Goal: Task Accomplishment & Management: Manage account settings

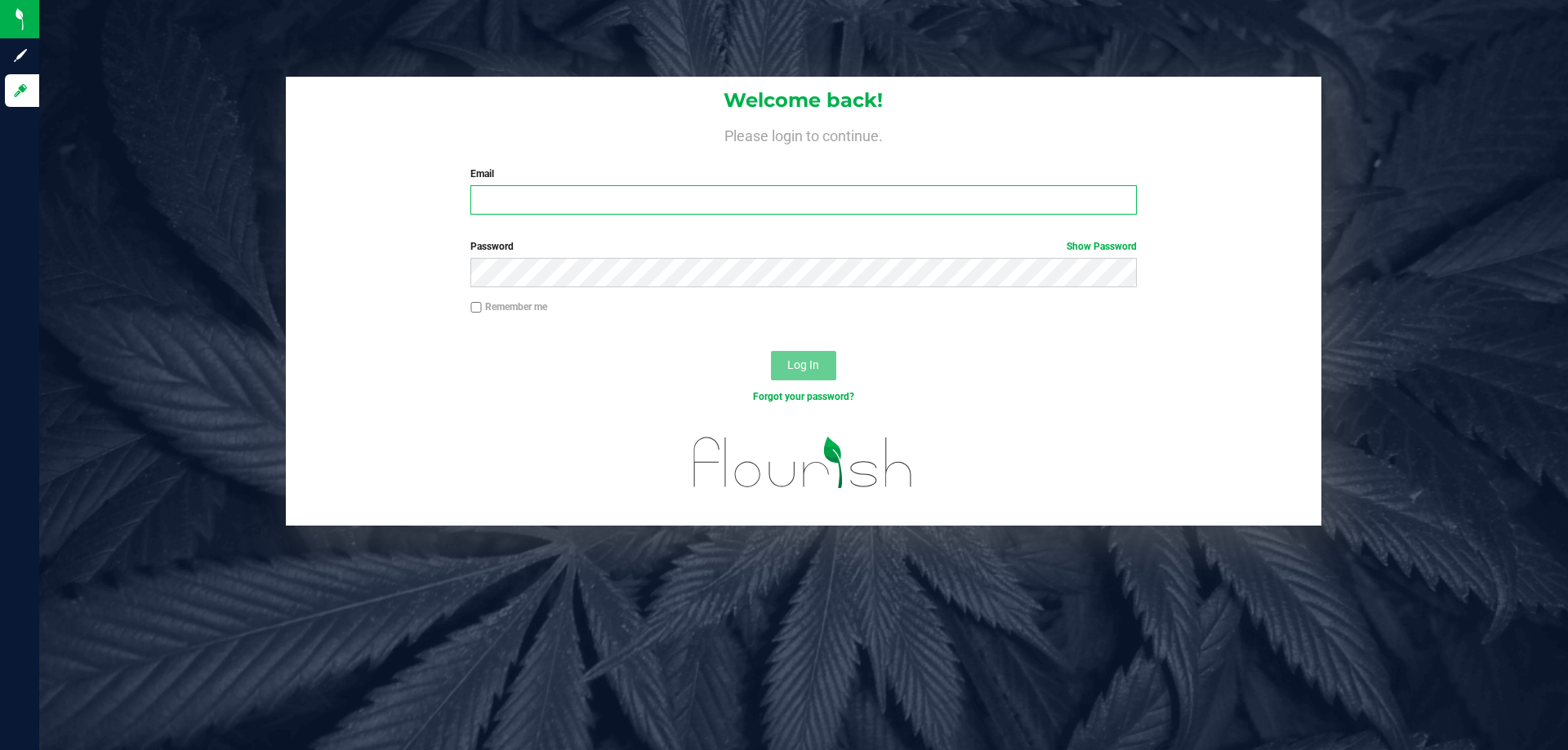
click at [557, 195] on input "Email" at bounding box center [802, 200] width 666 height 30
click at [670, 206] on input "imata@liveparallel.cm" at bounding box center [802, 200] width 666 height 30
type input "[EMAIL_ADDRESS][DOMAIN_NAME]"
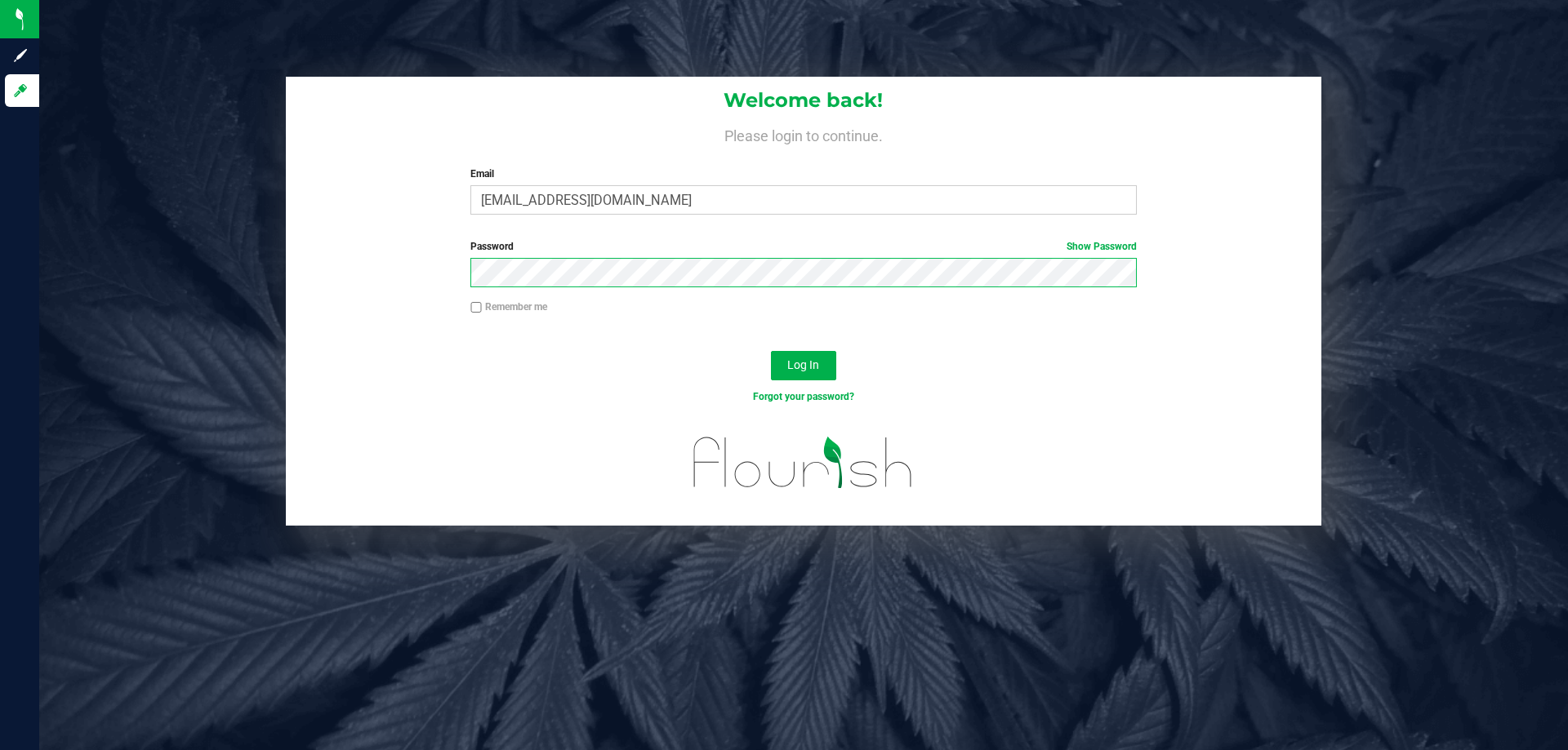
click at [771, 351] on button "Log In" at bounding box center [803, 365] width 65 height 30
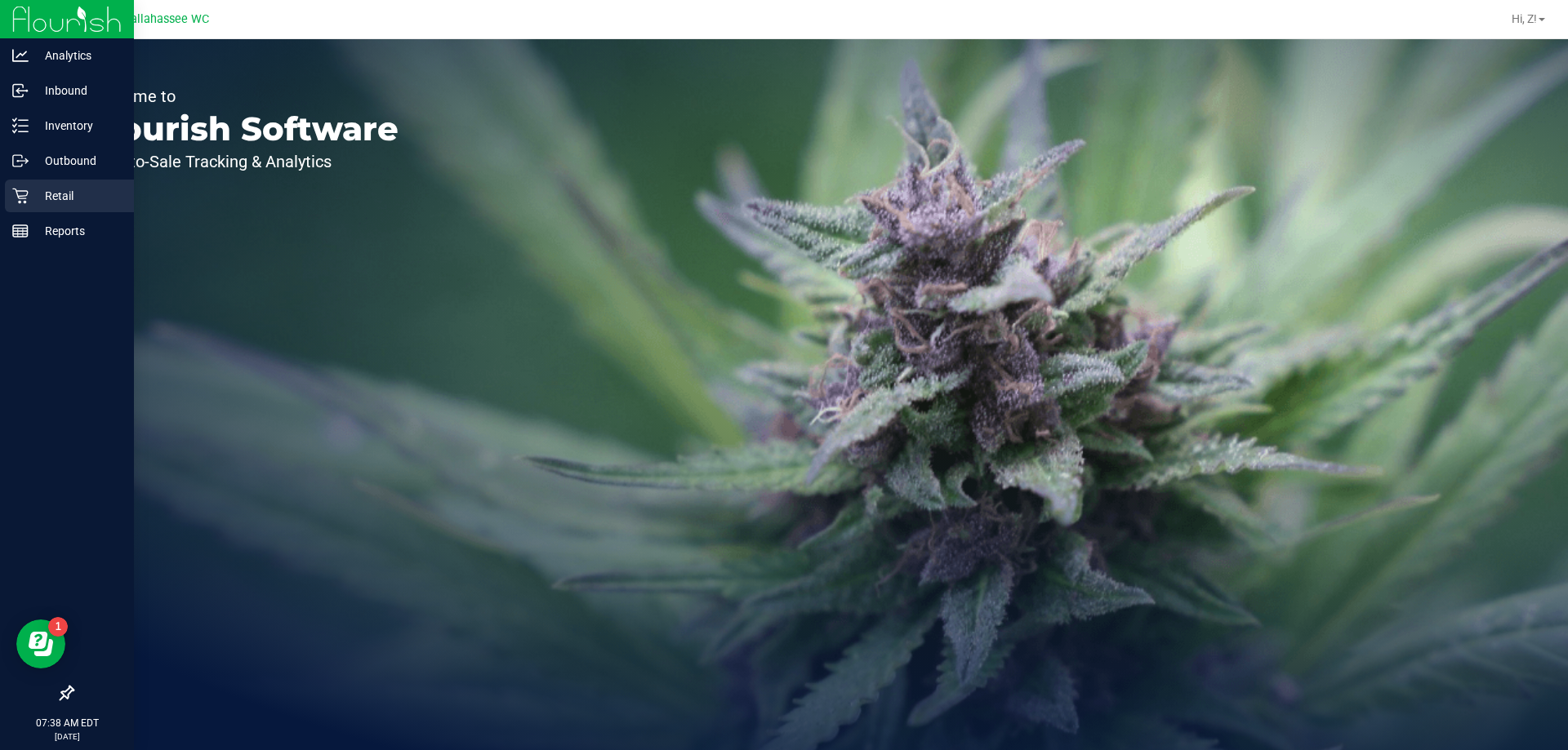
click at [30, 201] on p "Retail" at bounding box center [77, 196] width 98 height 20
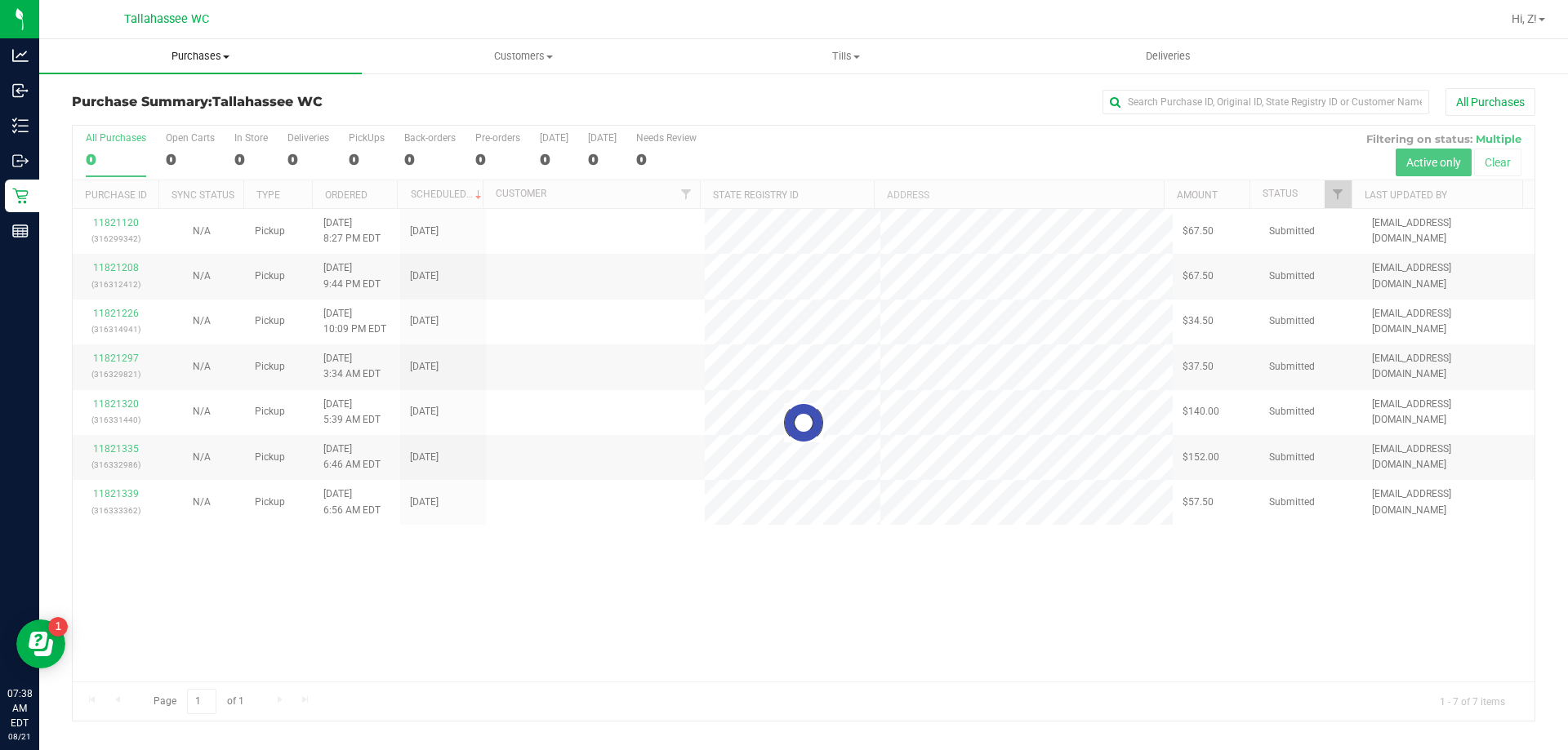
click at [199, 50] on span "Purchases" at bounding box center [200, 56] width 323 height 15
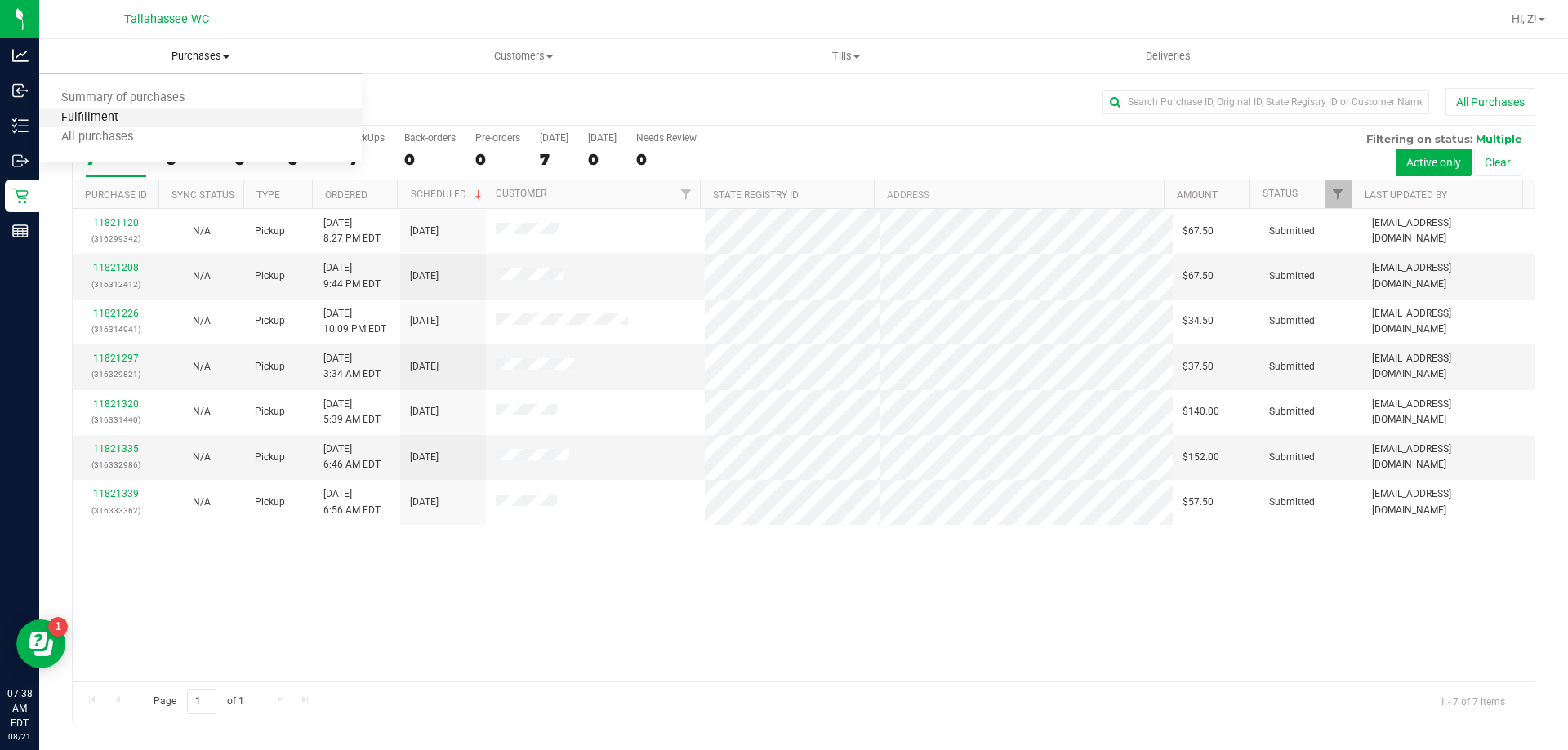
click at [124, 124] on span "Fulfillment" at bounding box center [90, 118] width 101 height 14
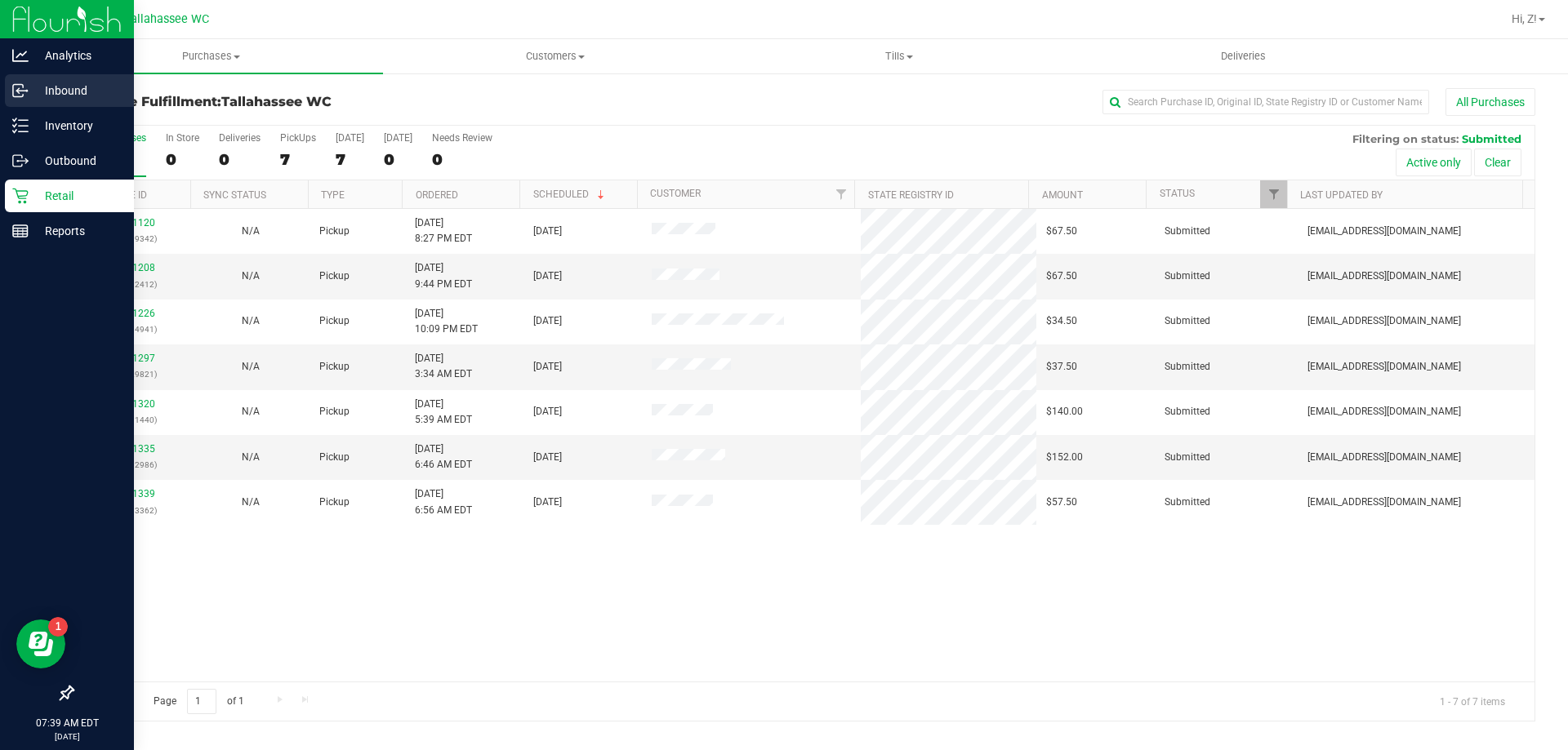
drag, startPoint x: 64, startPoint y: 124, endPoint x: 77, endPoint y: 93, distance: 33.6
click at [77, 93] on p "Inbound" at bounding box center [77, 90] width 98 height 20
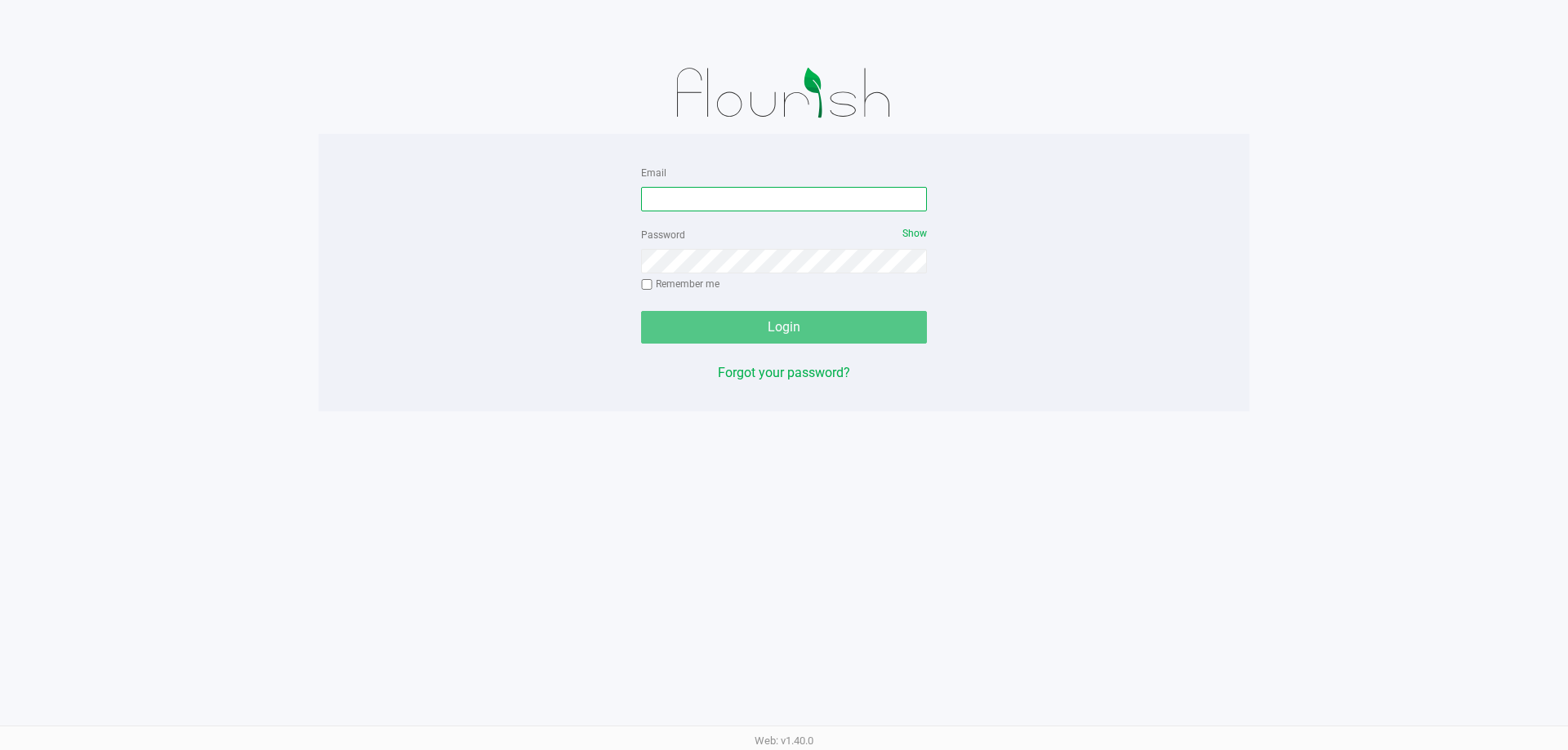
click at [736, 197] on input "Email" at bounding box center [784, 199] width 285 height 24
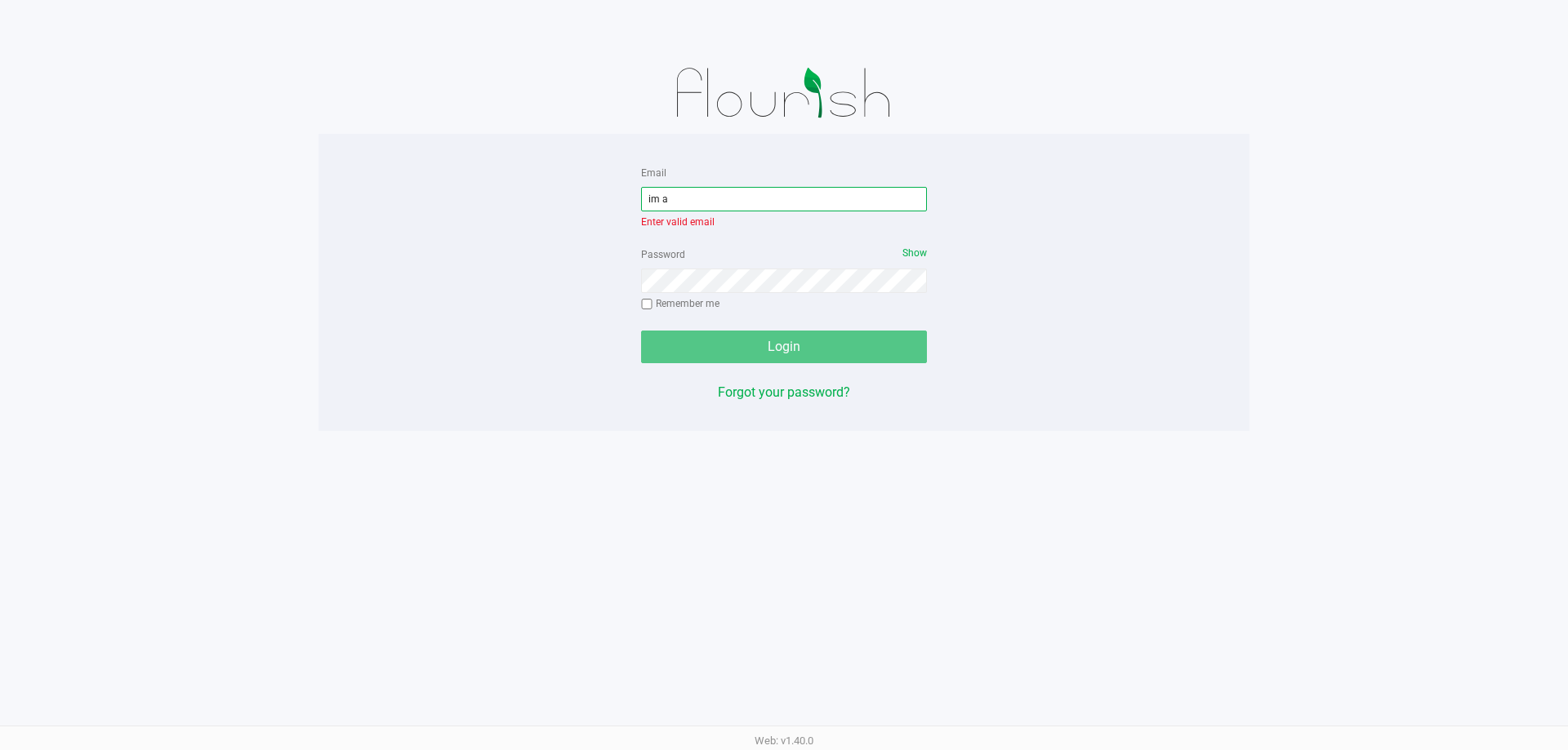
click at [713, 196] on input "im a" at bounding box center [784, 199] width 285 height 24
type input "[EMAIL_ADDRESS][DOMAIN_NAME]"
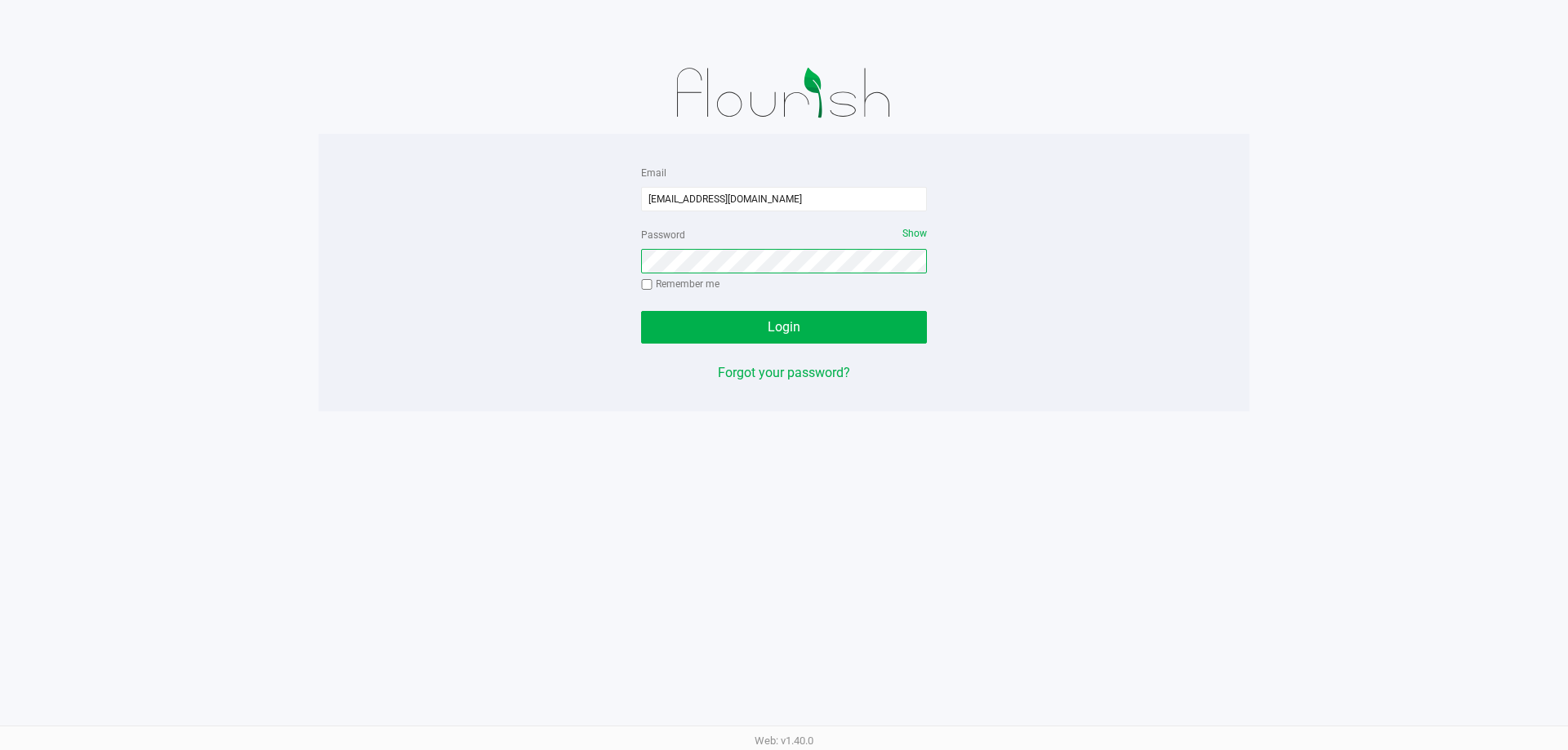
click at [641, 311] on button "Login" at bounding box center [784, 327] width 285 height 33
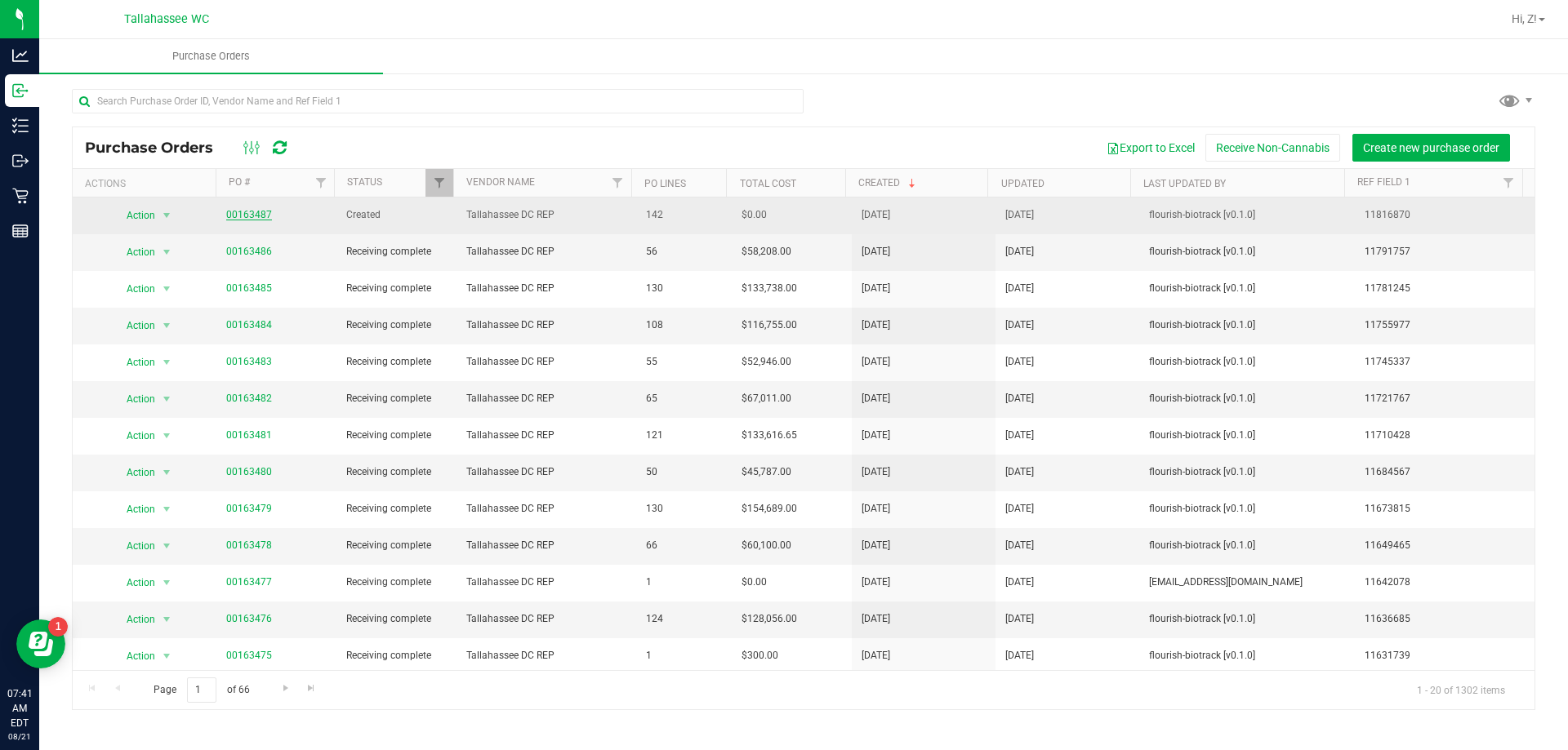
click at [241, 217] on link "00163487" at bounding box center [249, 214] width 46 height 11
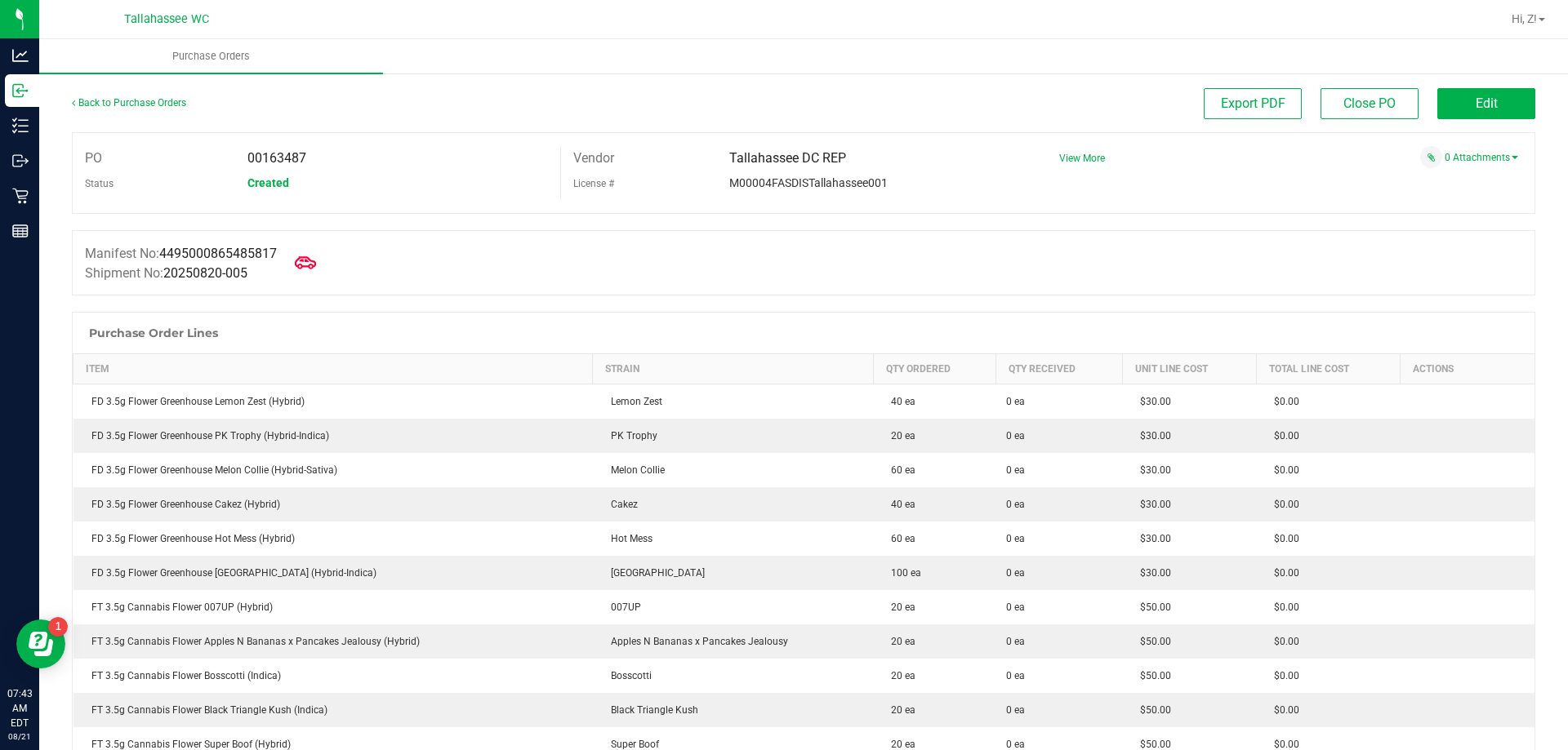
click at [314, 264] on icon at bounding box center [305, 263] width 21 height 21
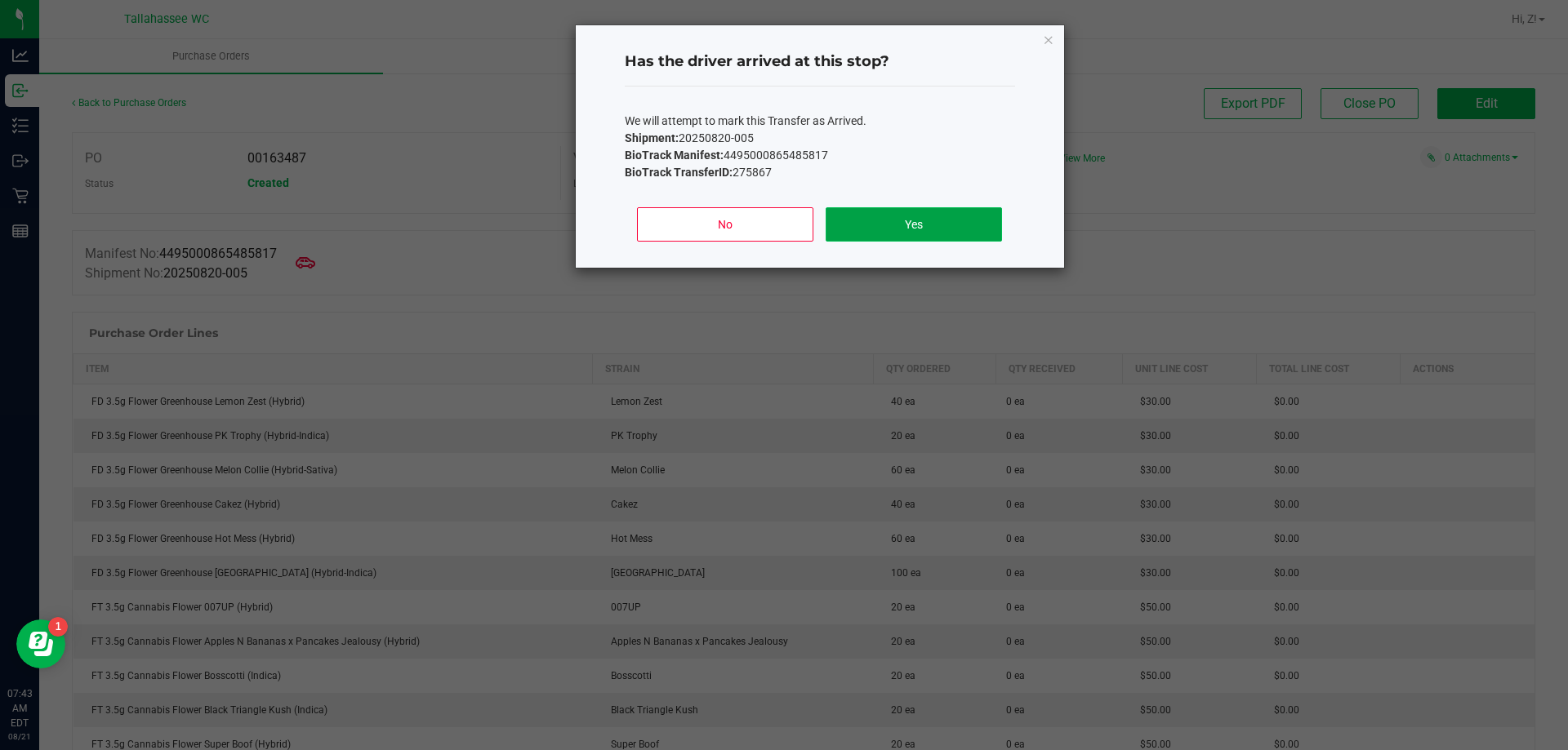
click at [971, 237] on button "Yes" at bounding box center [914, 224] width 176 height 34
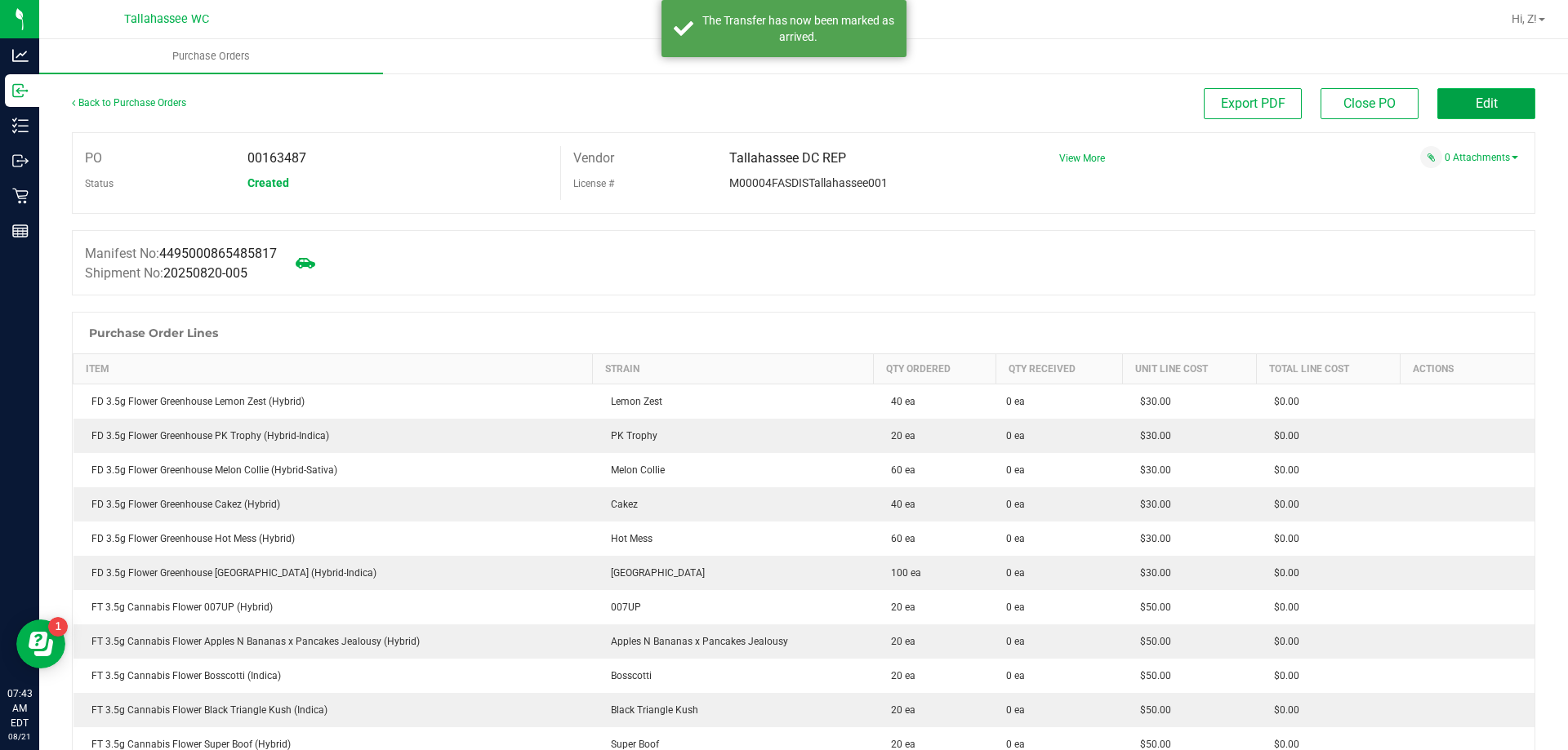
click at [1502, 96] on button "Edit" at bounding box center [1485, 104] width 98 height 31
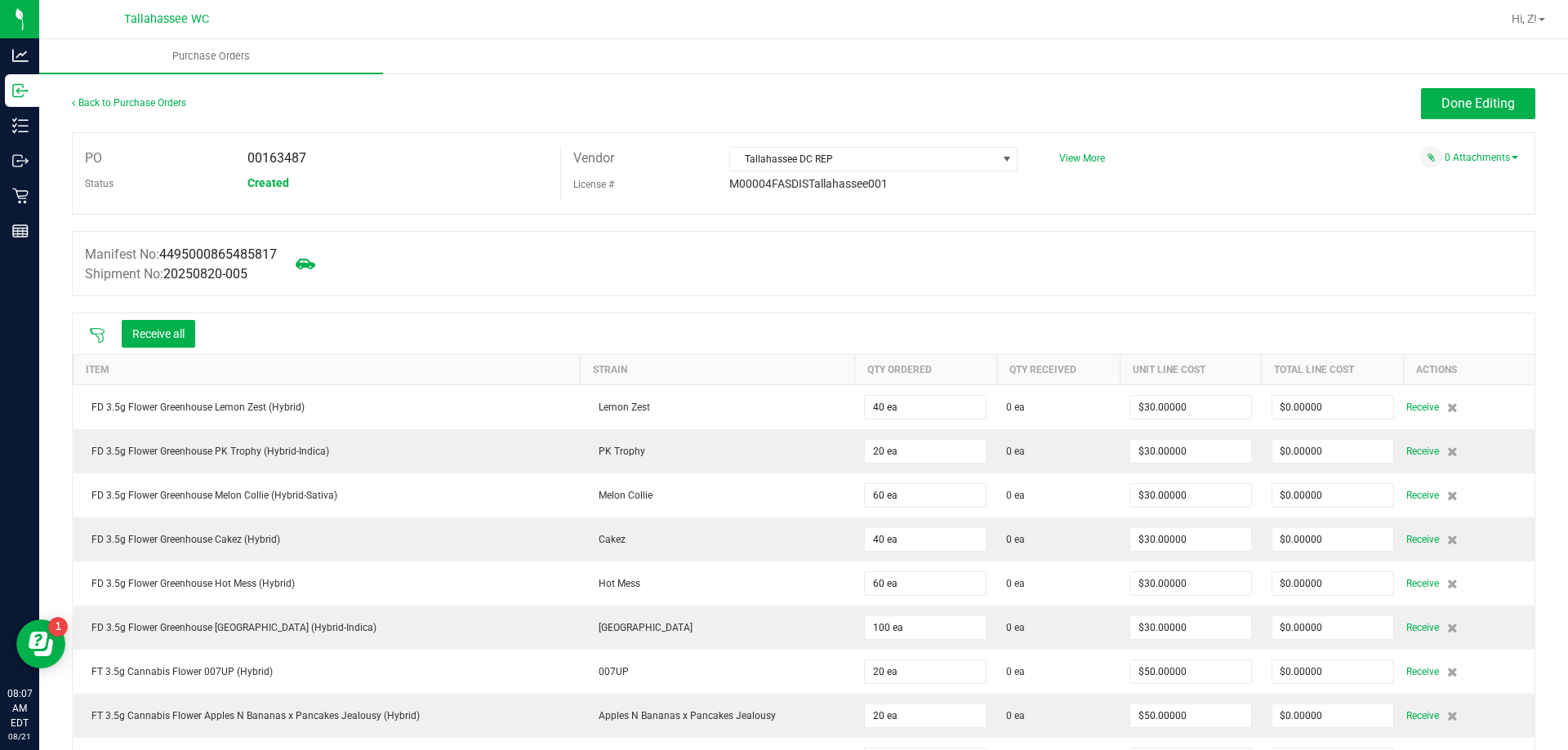
click at [86, 331] on div at bounding box center [97, 333] width 33 height 17
click at [92, 331] on icon at bounding box center [97, 335] width 15 height 15
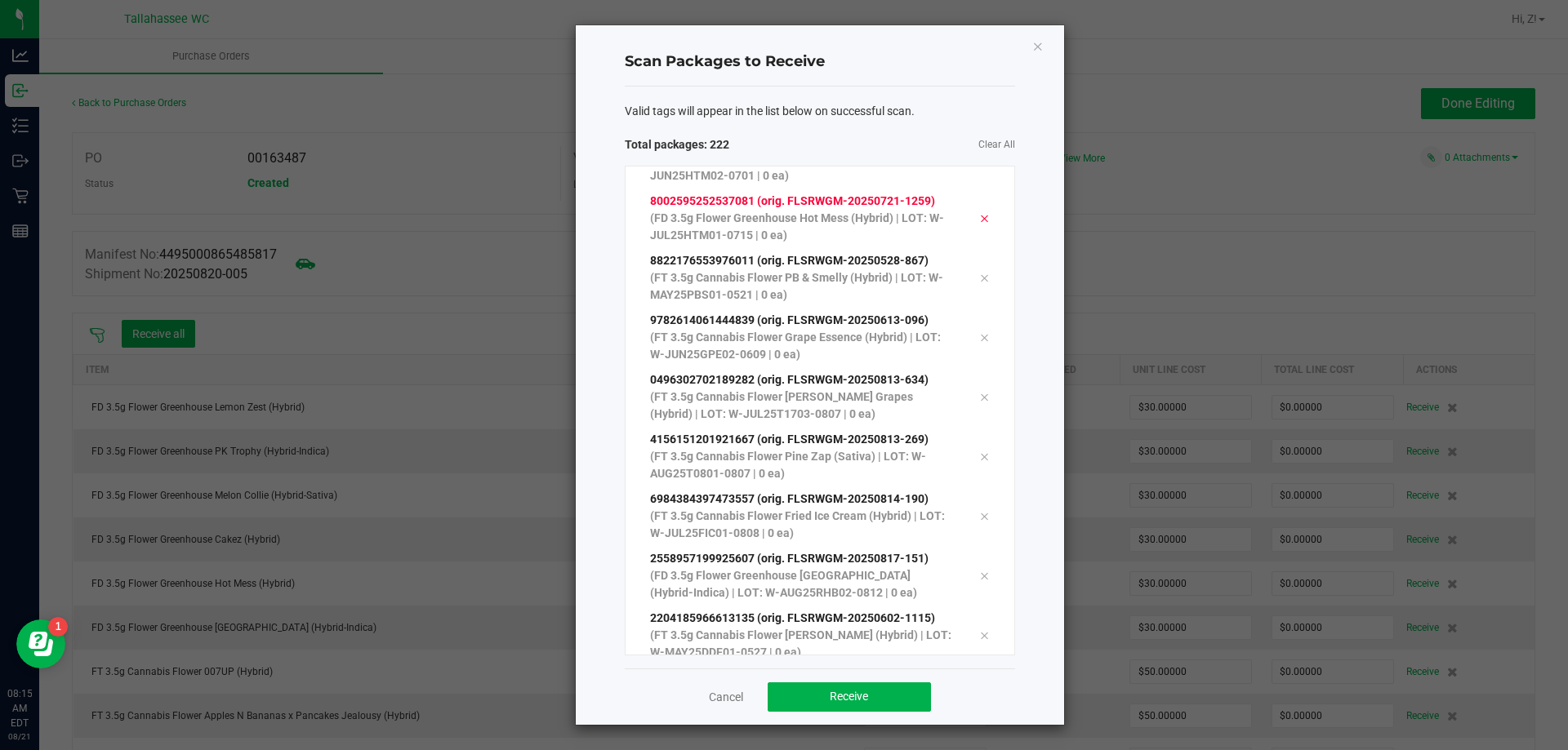
scroll to position [12834, 0]
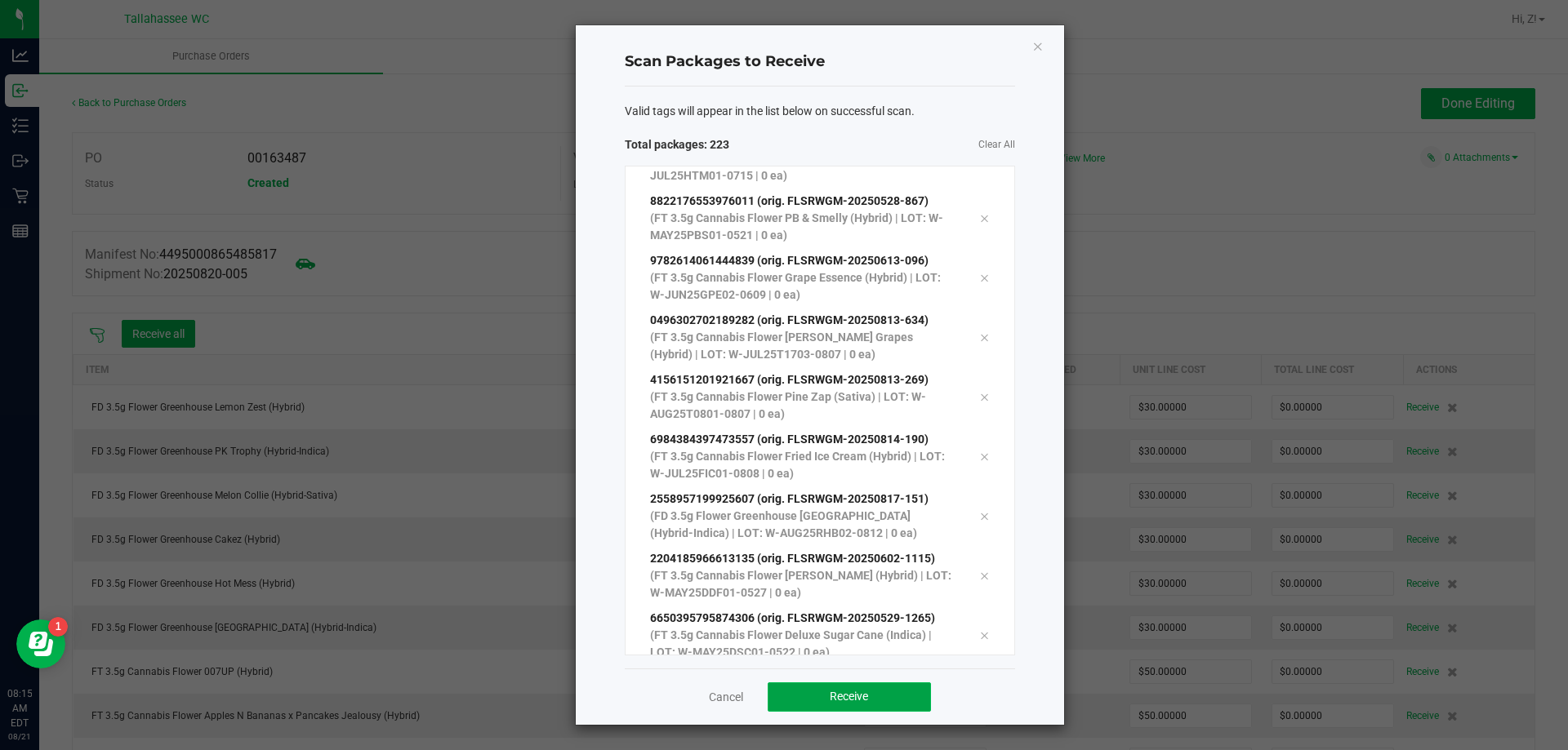
click at [841, 710] on button "Receive" at bounding box center [849, 697] width 164 height 30
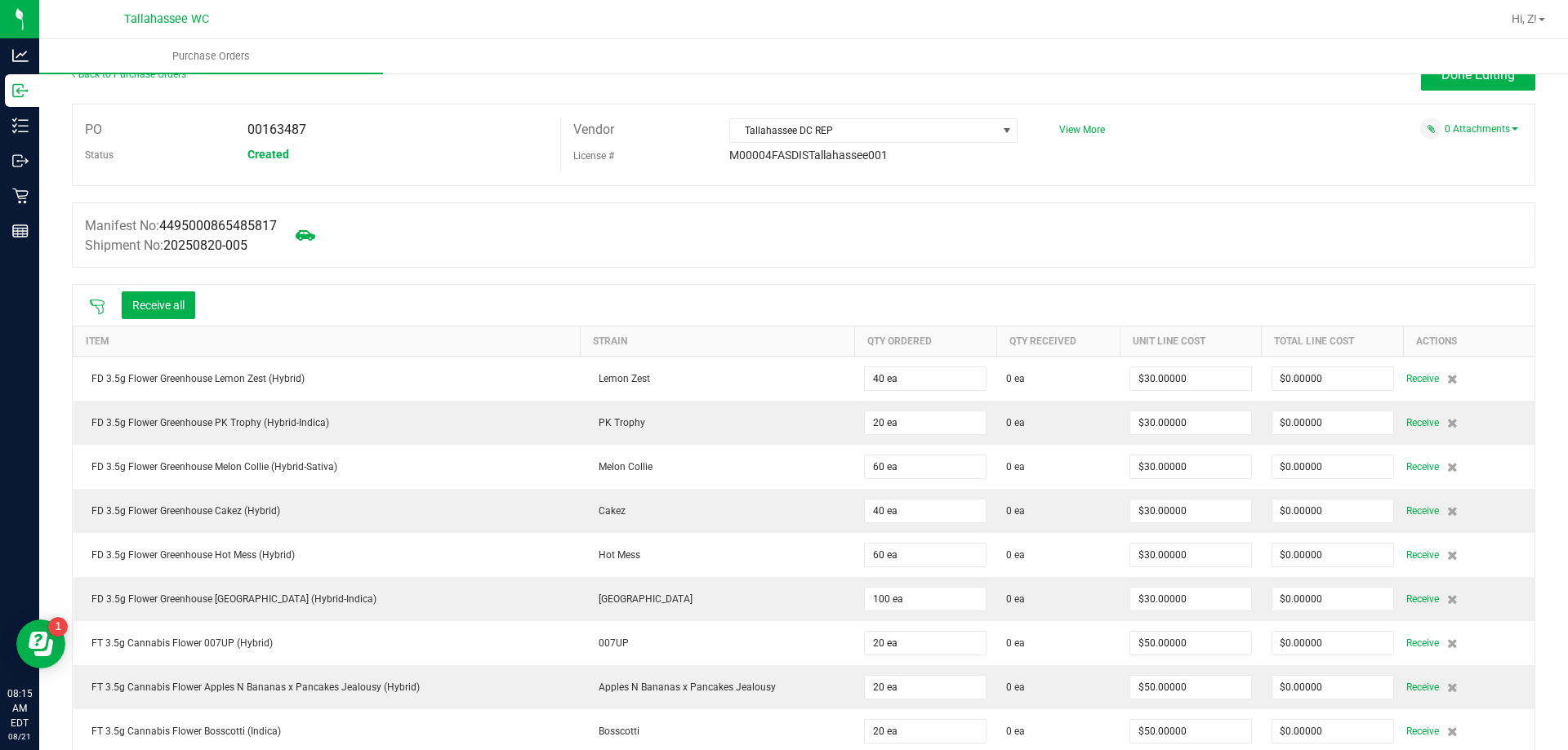
scroll to position [0, 0]
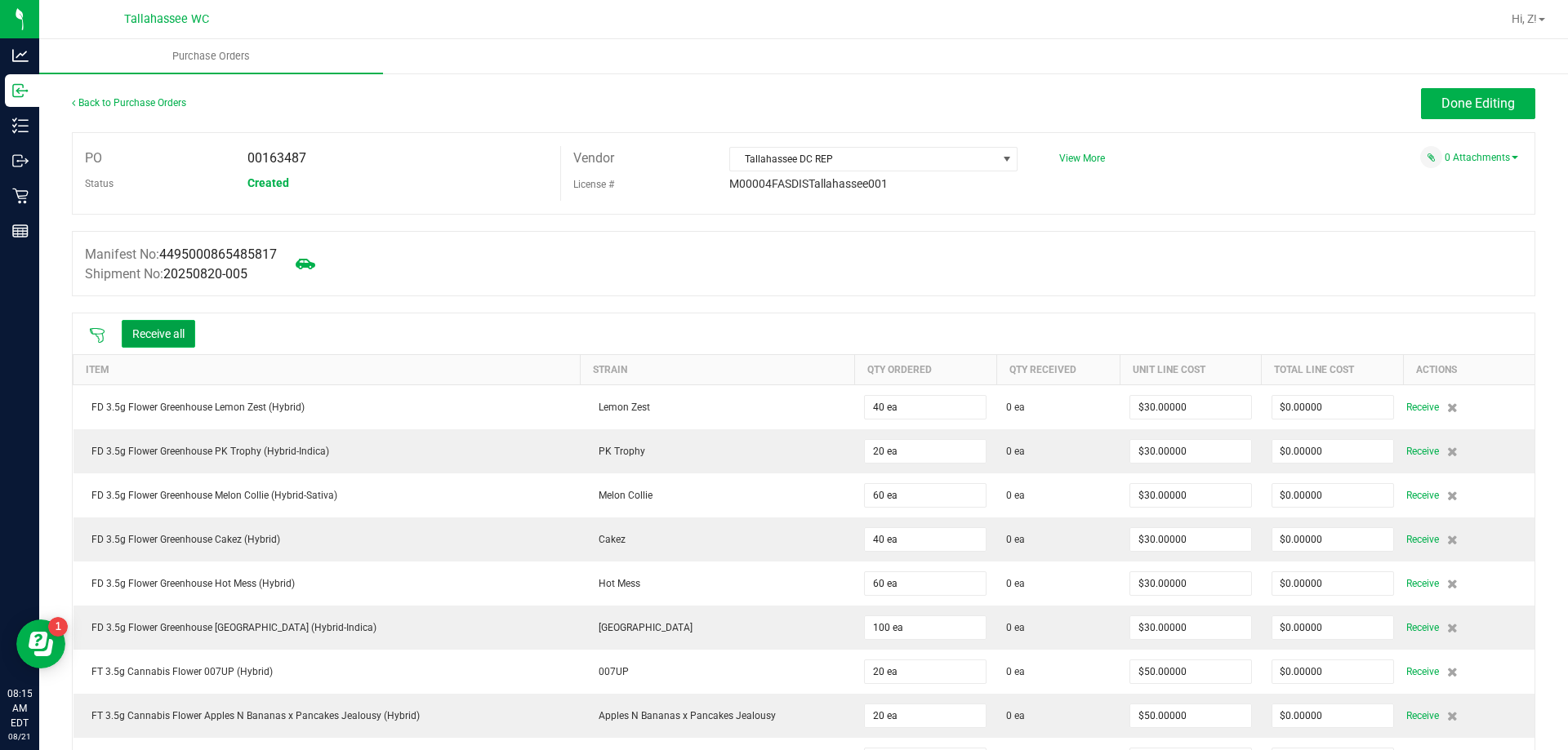
click at [183, 341] on button "Receive all" at bounding box center [158, 334] width 73 height 28
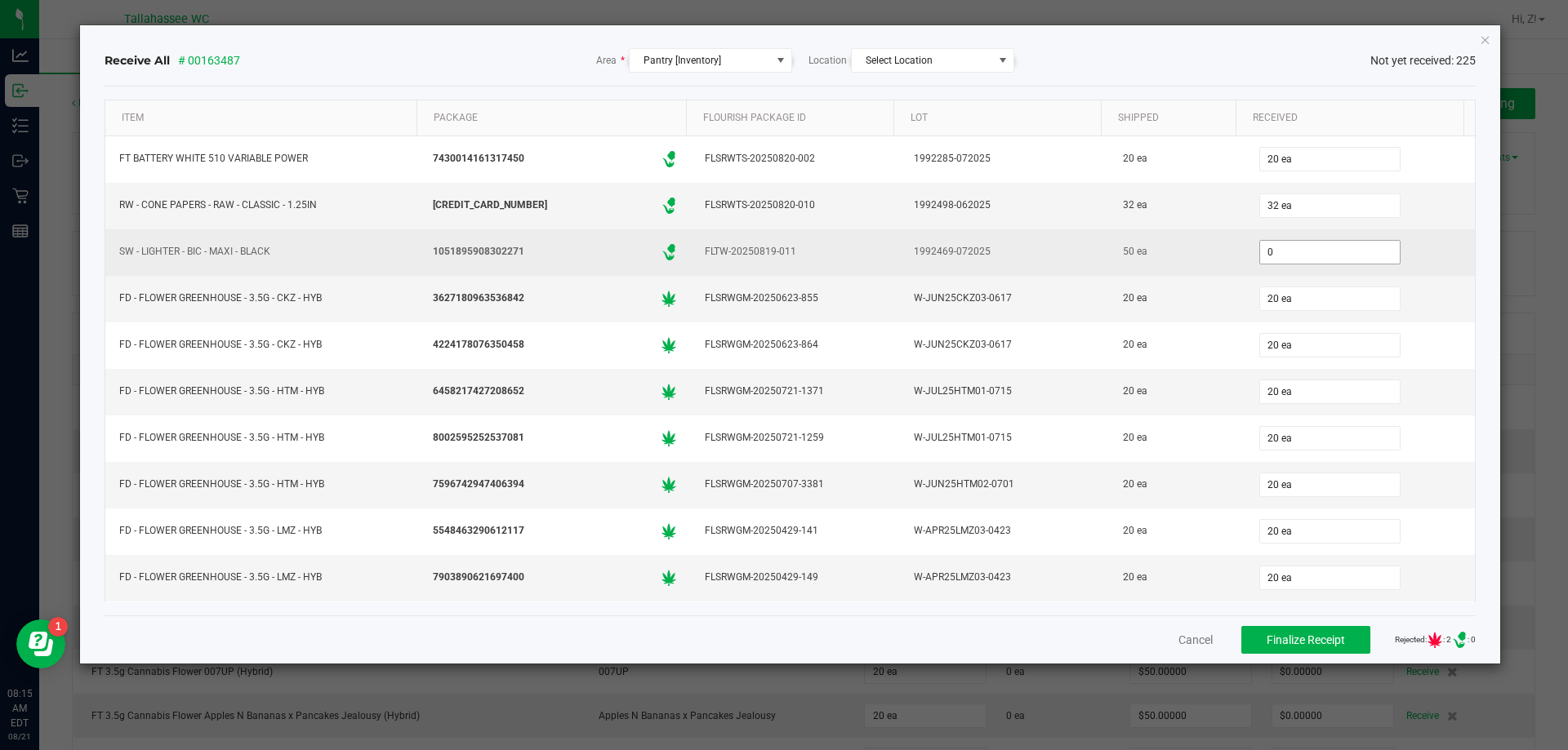
click at [1318, 258] on input "0" at bounding box center [1330, 252] width 139 height 23
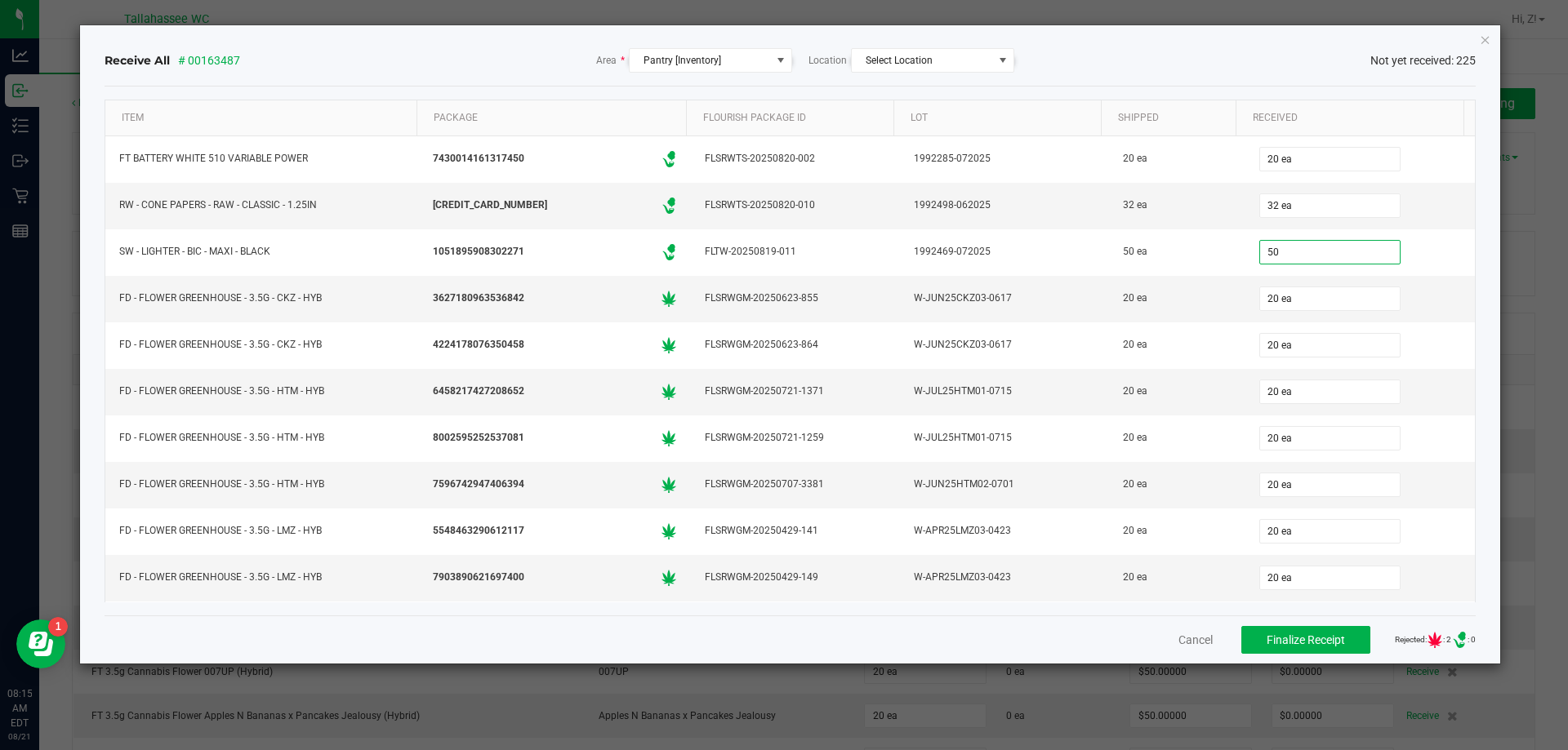
type input "50 ea"
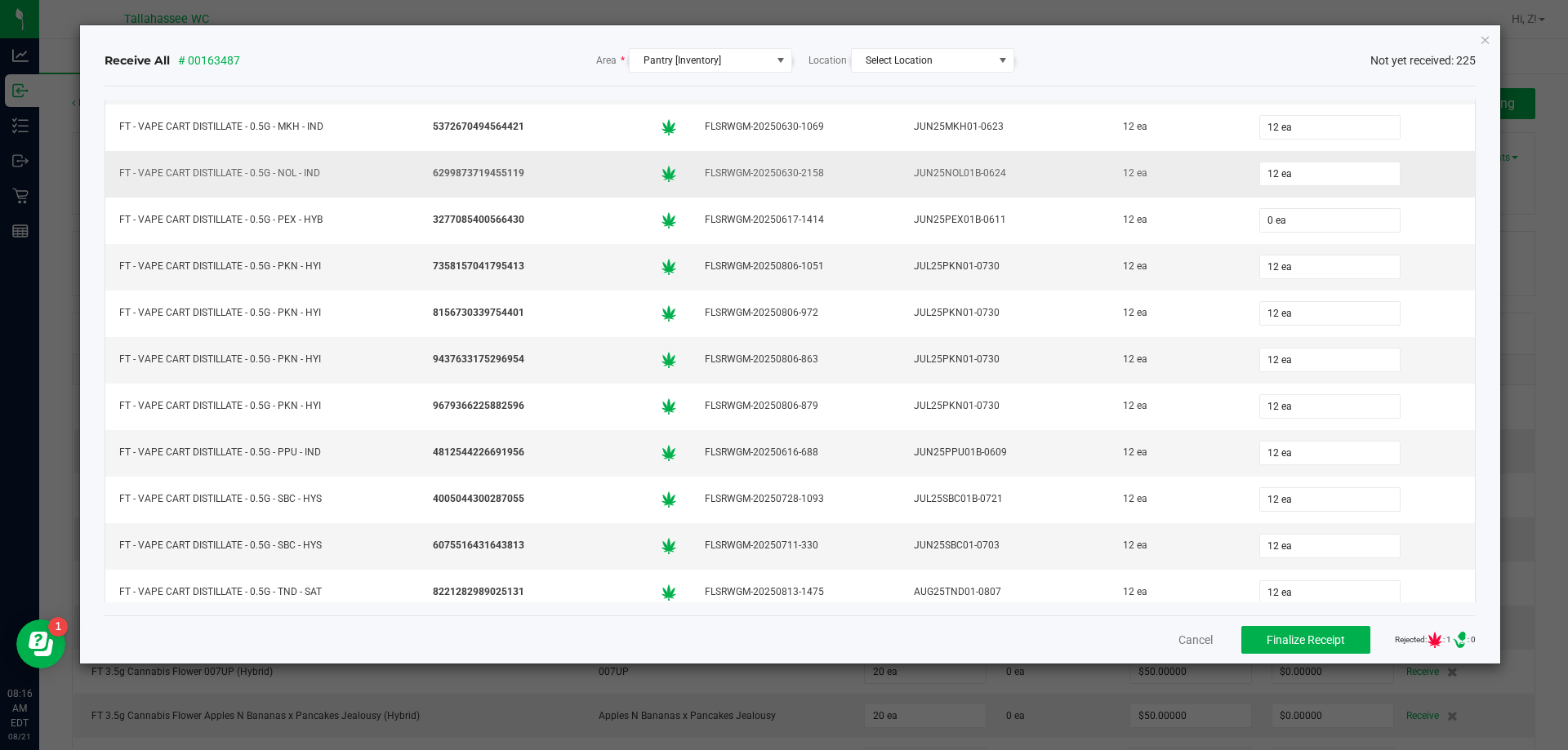
scroll to position [7184, 0]
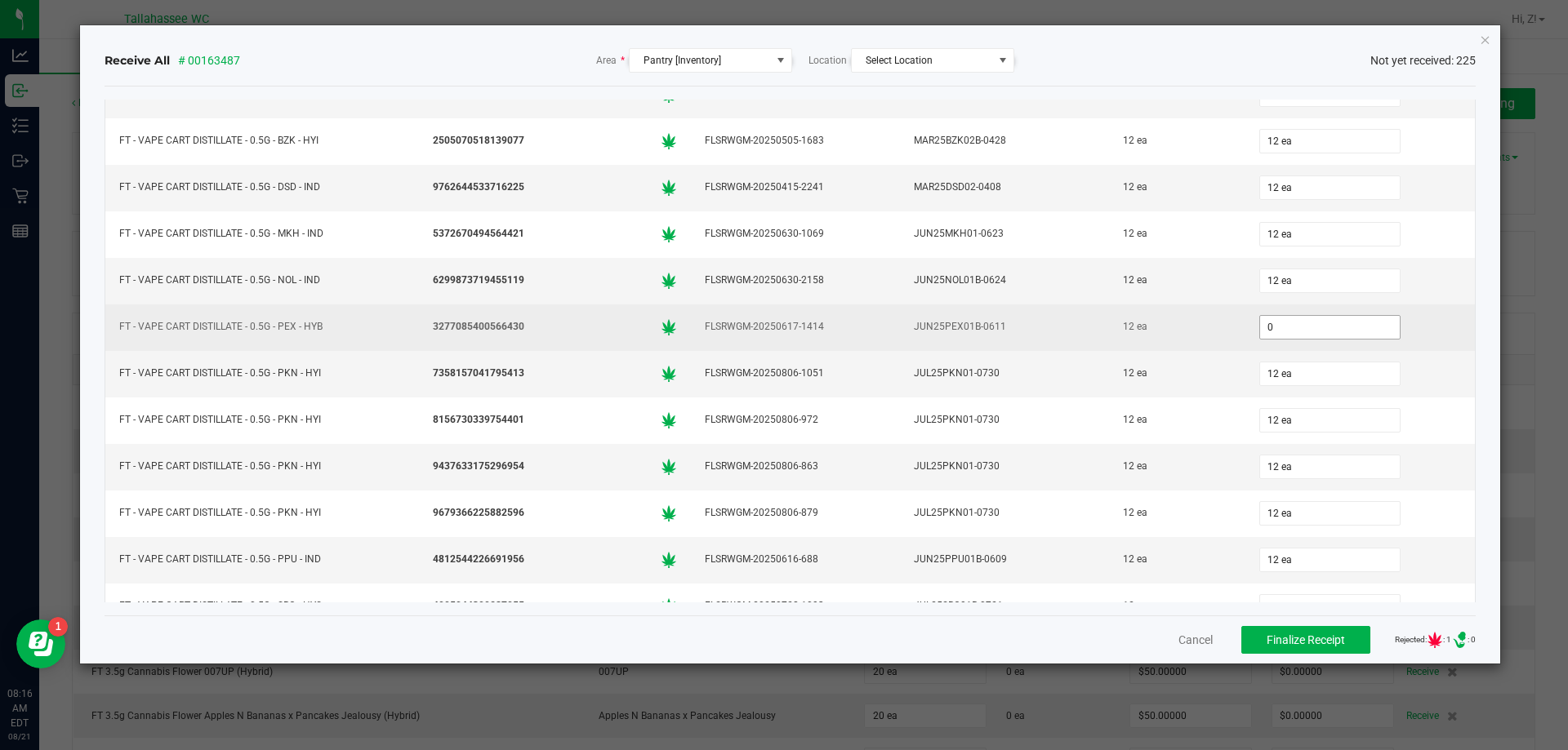
click at [1278, 318] on input "0" at bounding box center [1330, 327] width 139 height 23
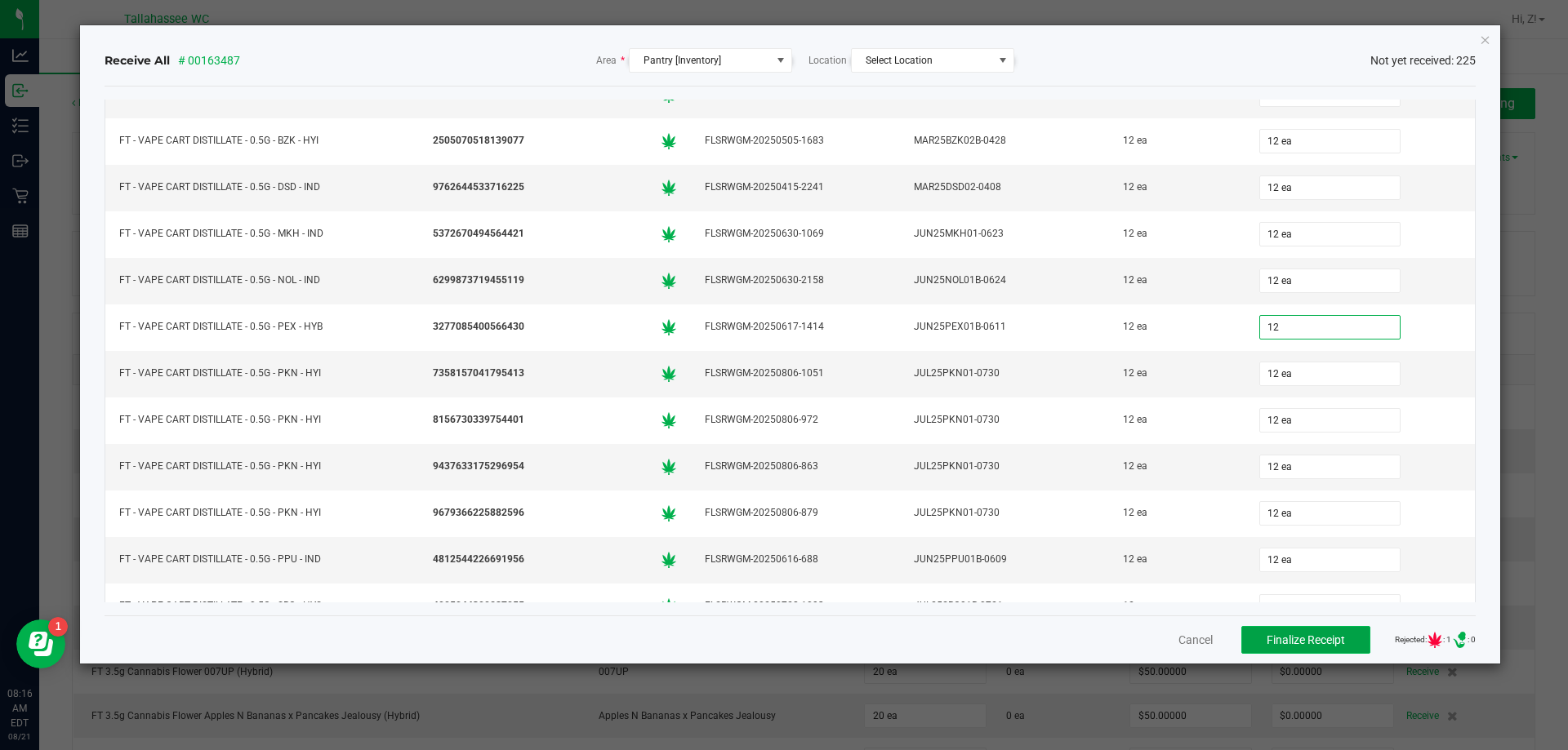
click at [1316, 628] on button "Finalize Receipt" at bounding box center [1305, 640] width 129 height 28
type input "12 ea"
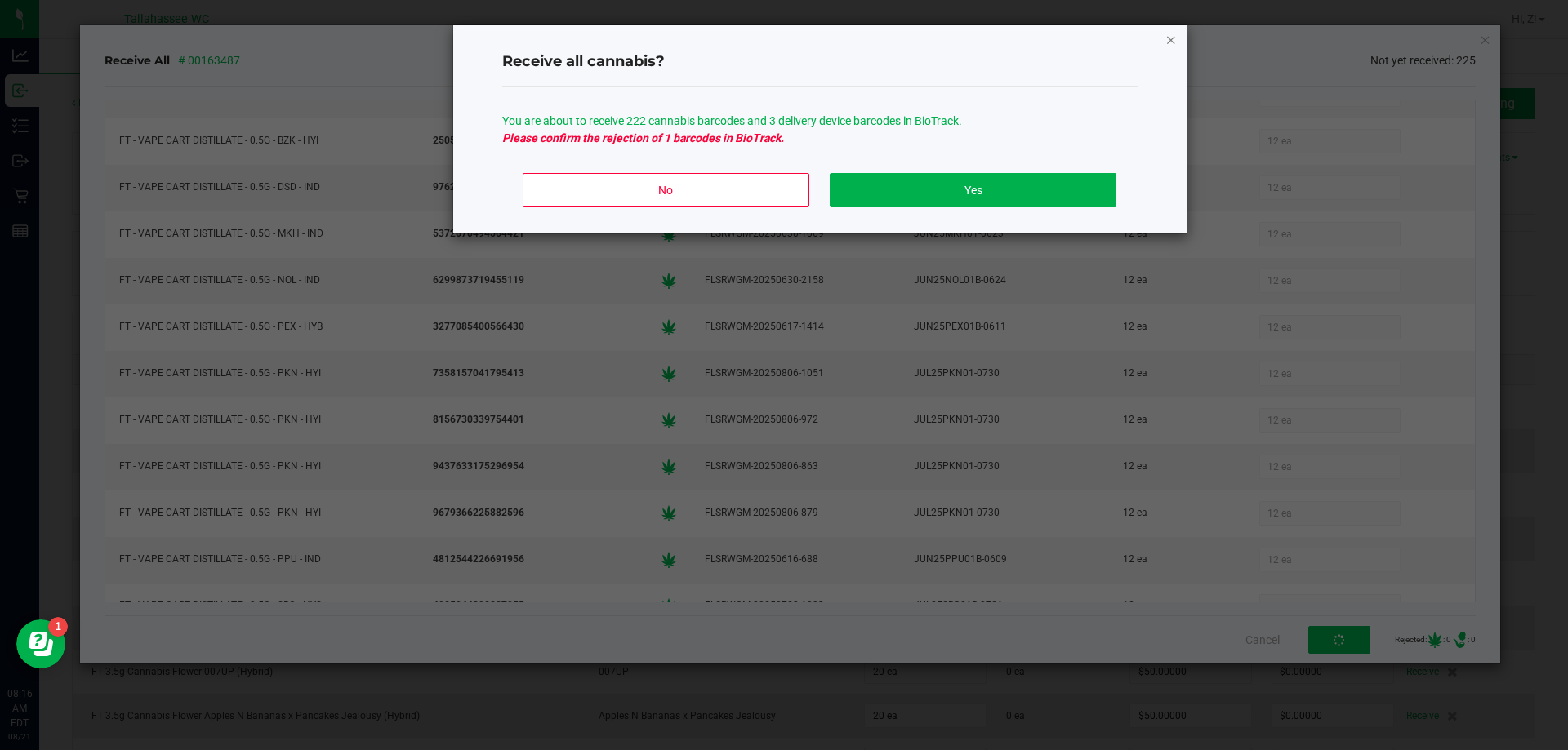
click at [1169, 40] on icon "Close" at bounding box center [1170, 39] width 11 height 20
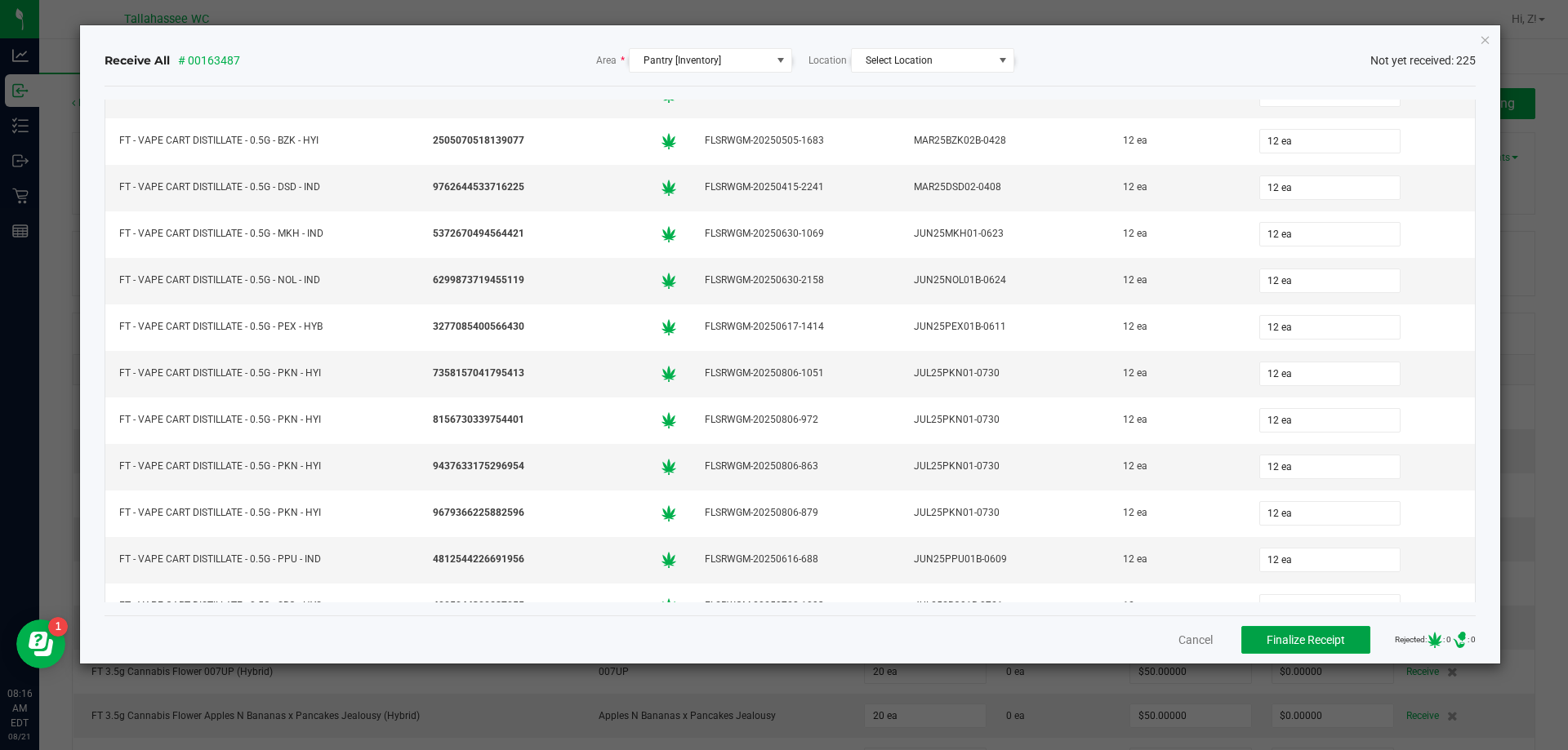
scroll to position [7674, 0]
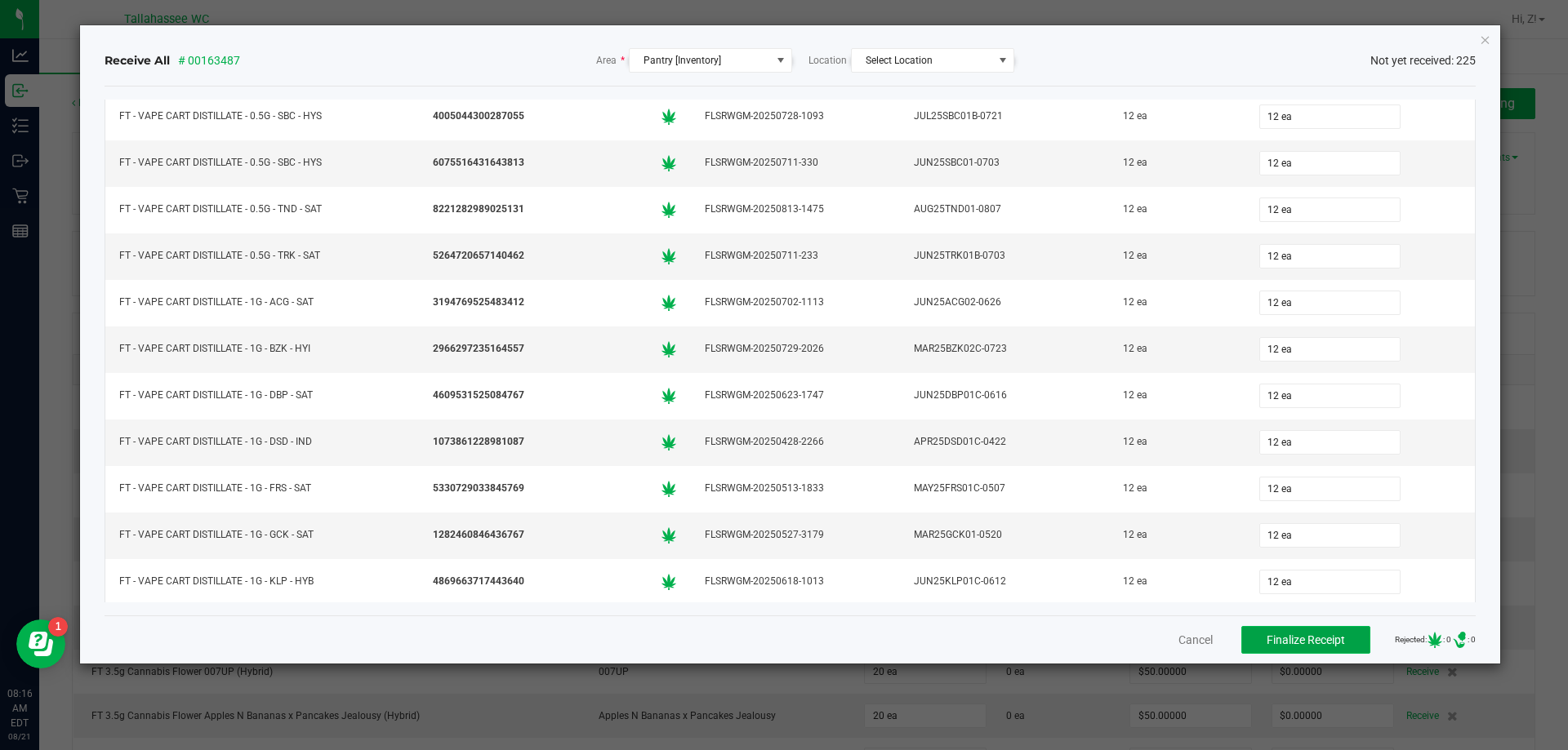
click at [1316, 645] on span "Finalize Receipt" at bounding box center [1305, 640] width 78 height 13
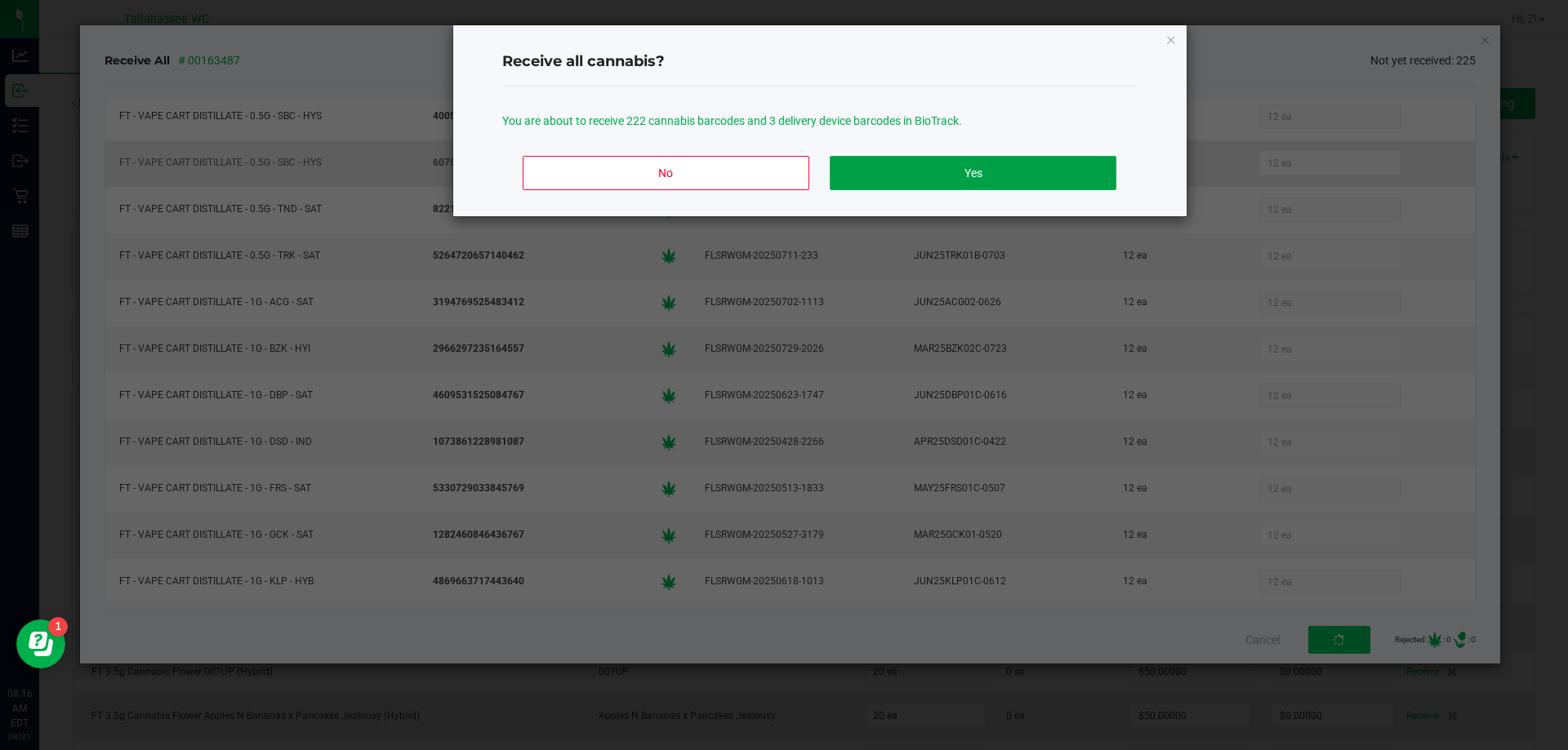
click at [1012, 174] on button "Yes" at bounding box center [972, 172] width 285 height 34
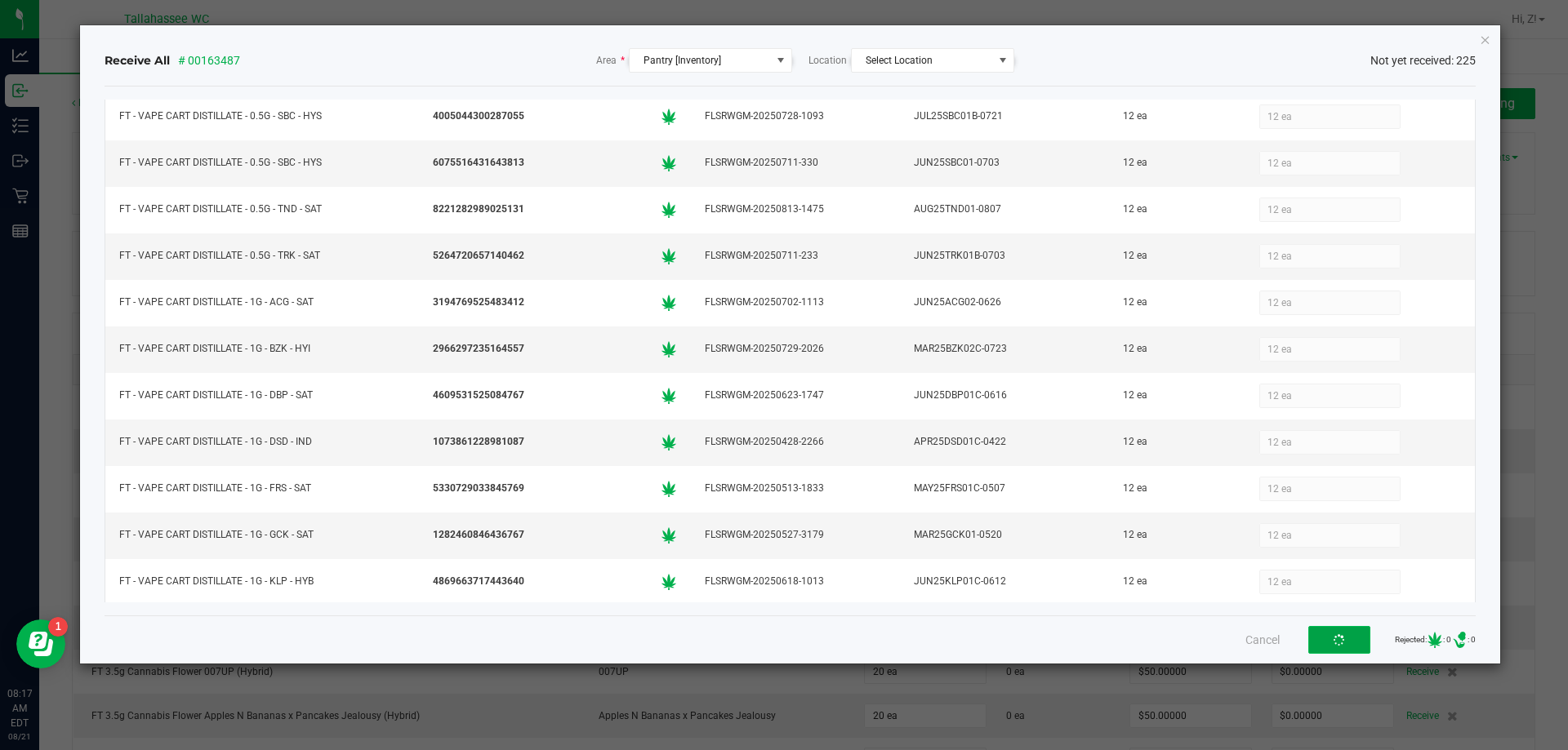
click at [1335, 646] on button "button" at bounding box center [1338, 640] width 62 height 28
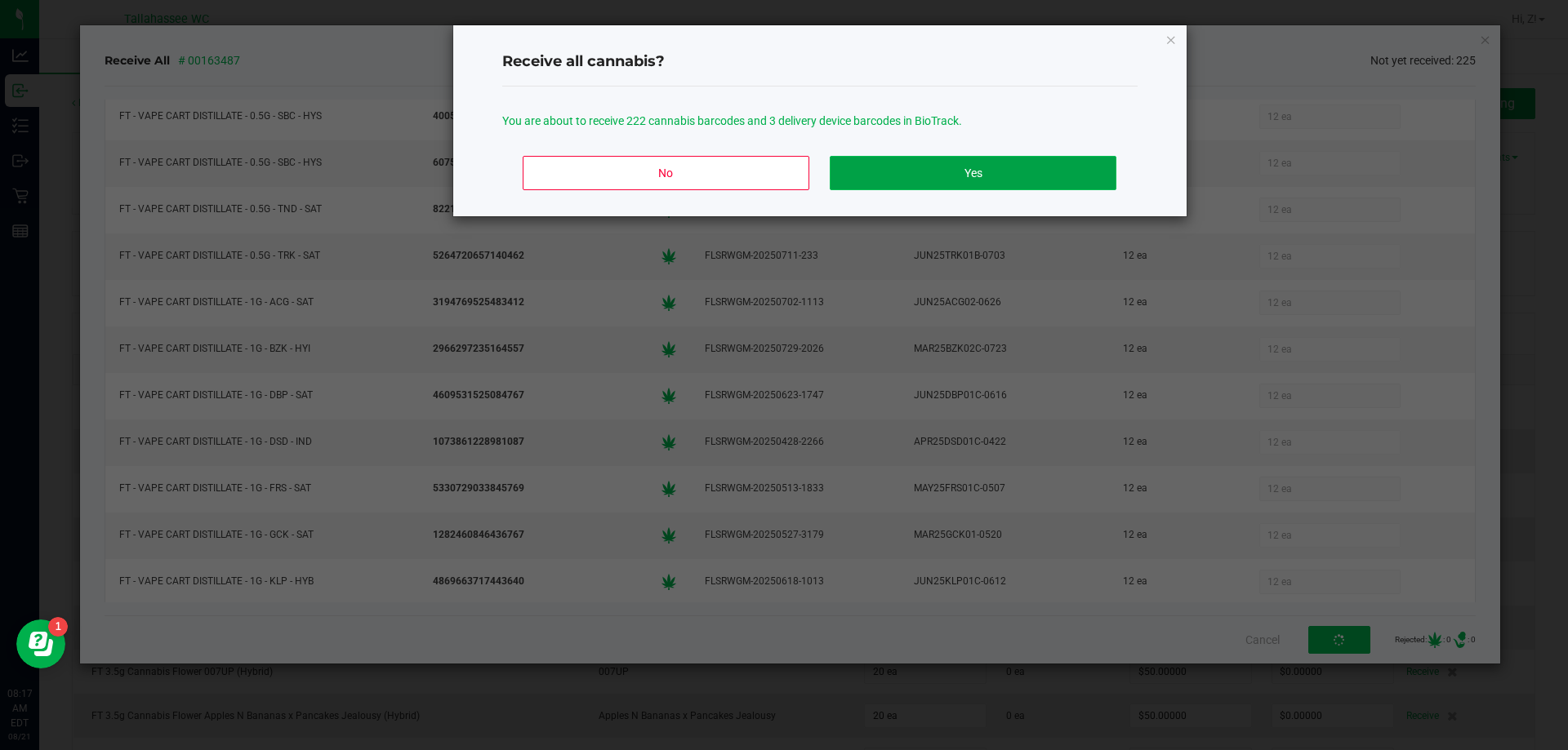
click at [1039, 189] on button "Yes" at bounding box center [972, 172] width 285 height 34
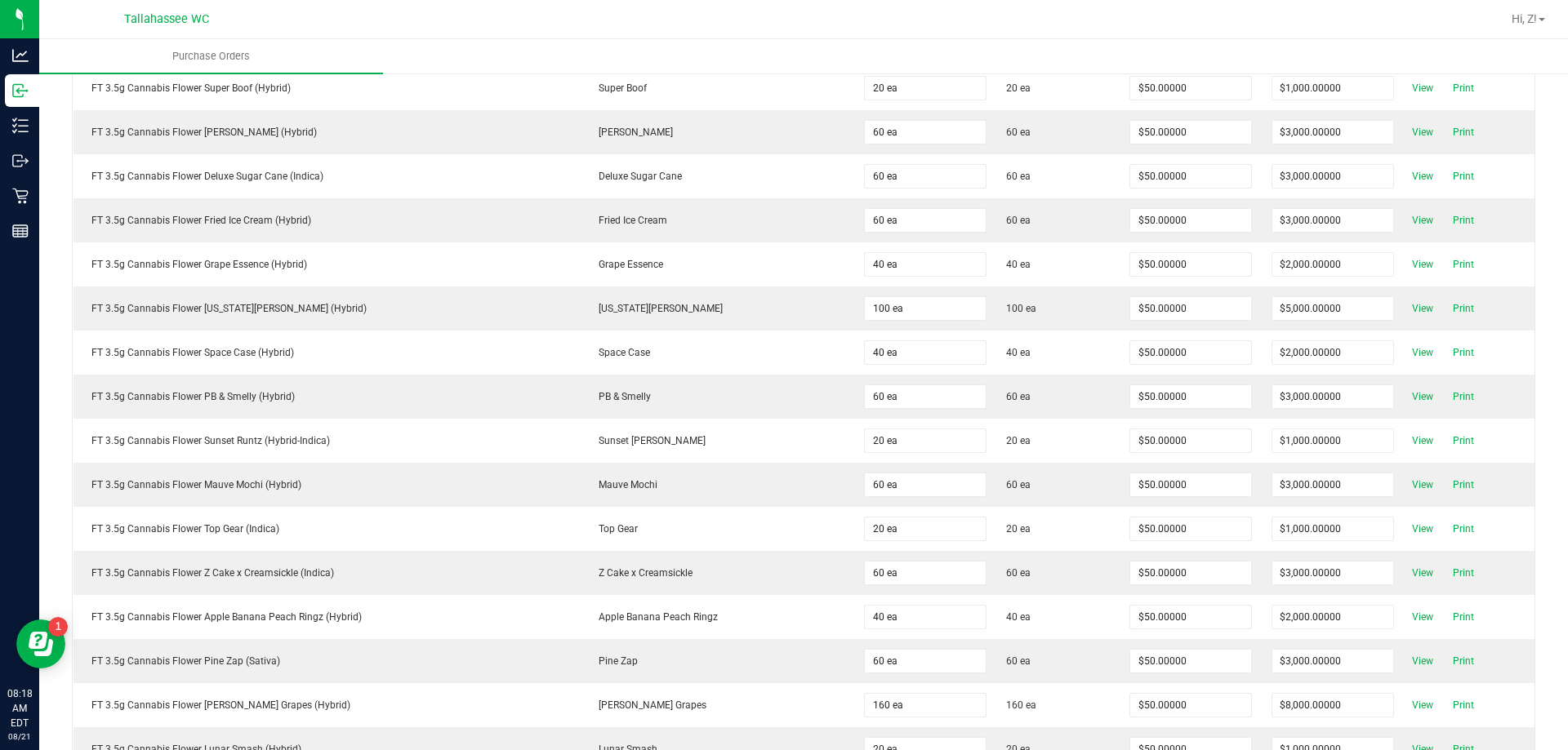
scroll to position [0, 0]
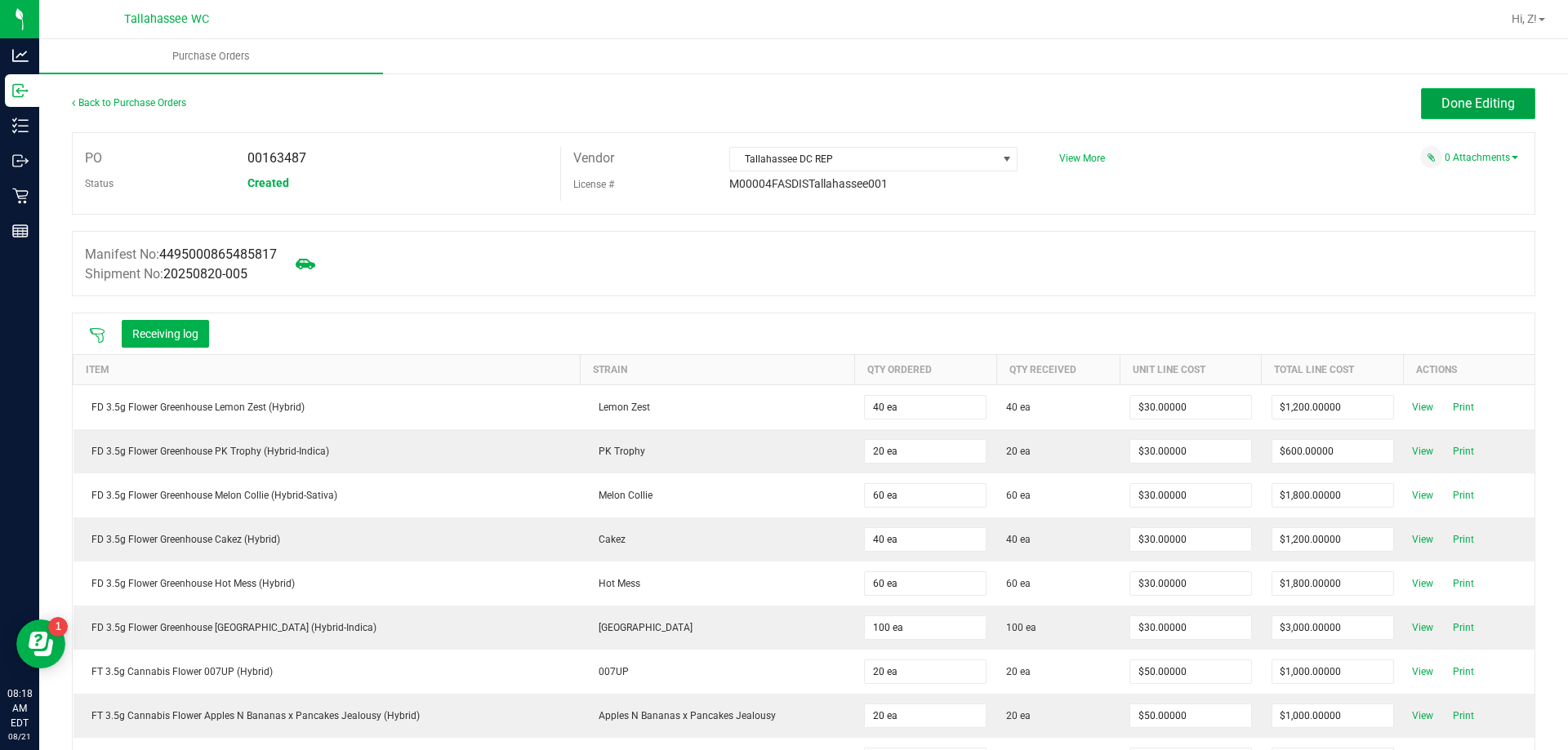
click at [1441, 104] on span "Done Editing" at bounding box center [1478, 104] width 73 height 16
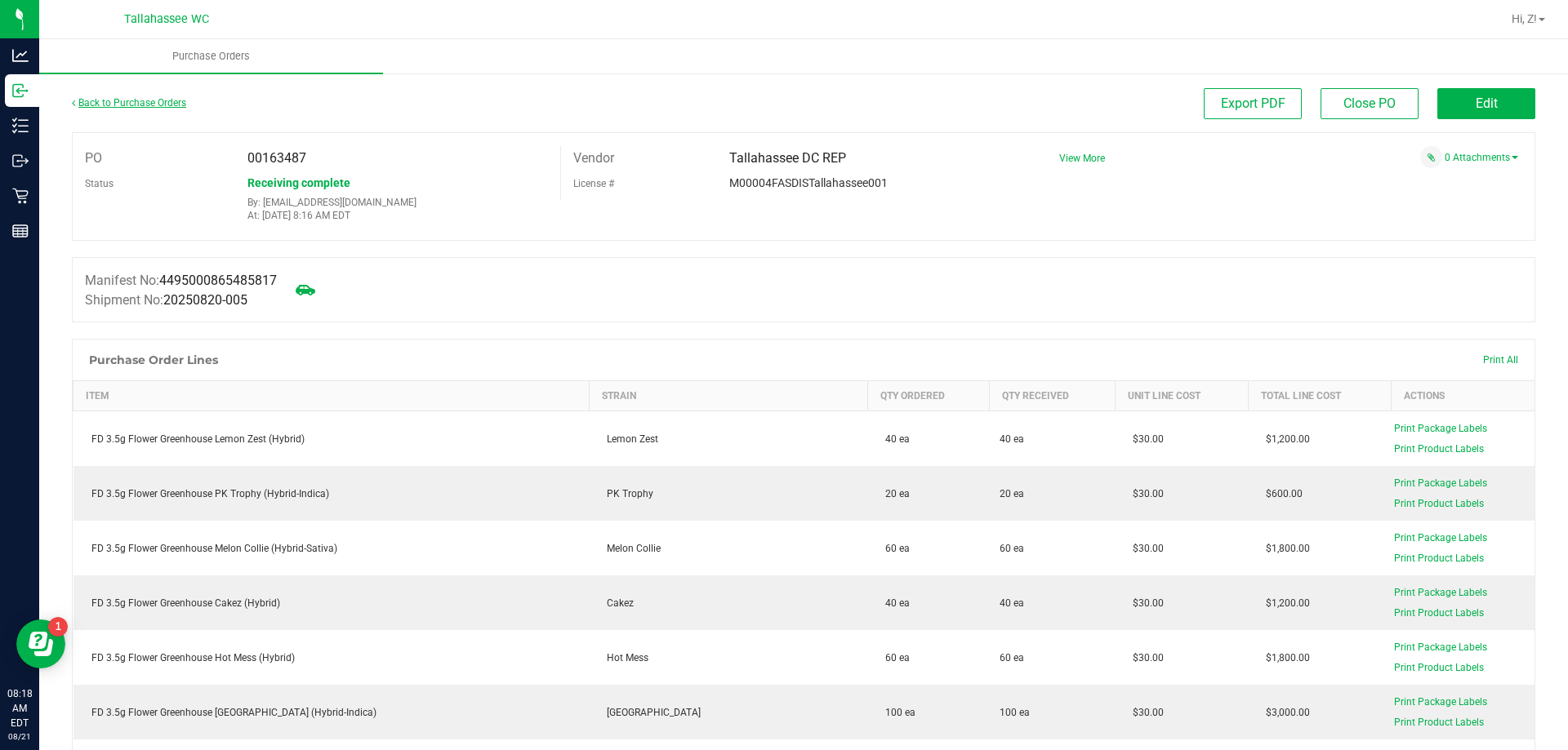
click at [148, 102] on link "Back to Purchase Orders" at bounding box center [129, 103] width 114 height 11
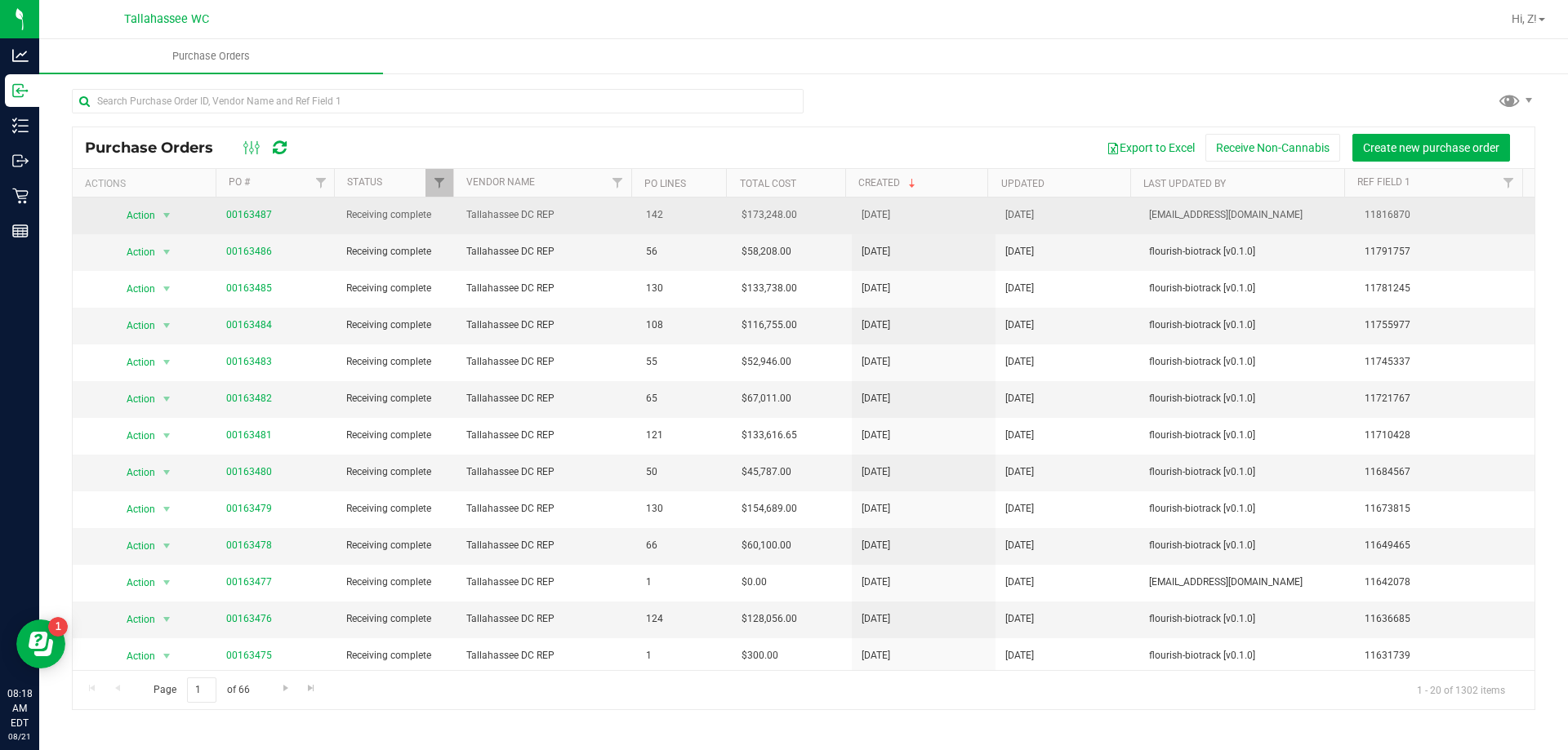
click at [245, 207] on span "00163487" at bounding box center [249, 215] width 46 height 16
click at [254, 212] on link "00163487" at bounding box center [249, 214] width 46 height 11
